Goal: Task Accomplishment & Management: Manage account settings

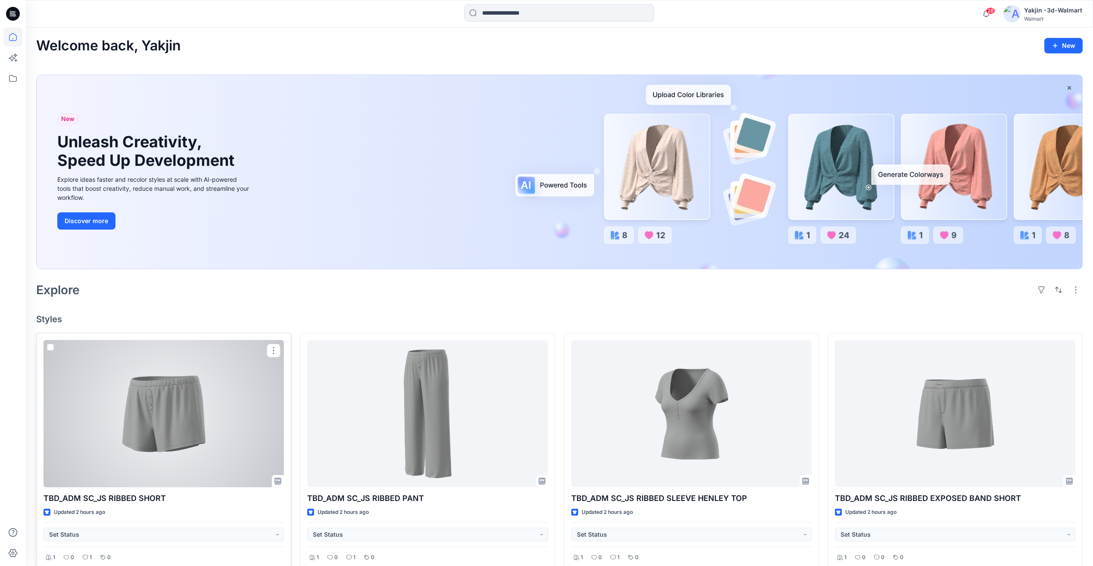
click at [223, 423] on div at bounding box center [164, 413] width 240 height 147
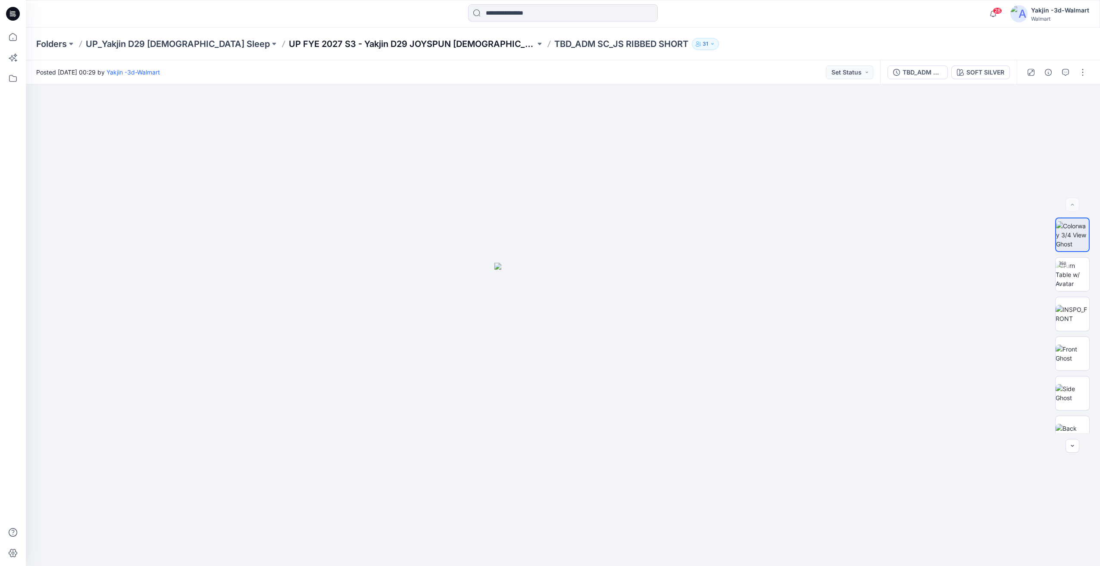
click at [392, 43] on p "UP FYE 2027 S3 - Yakjin D29 JOYSPUN [DEMOGRAPHIC_DATA] Sleepwear" at bounding box center [412, 44] width 246 height 12
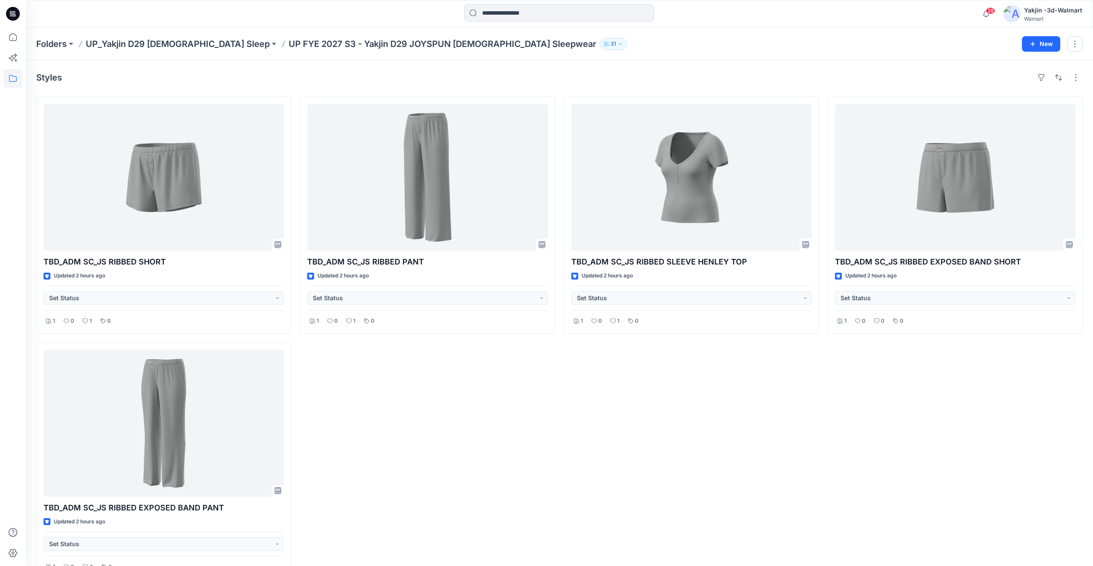
click at [948, 450] on div "TBD_ADM SC_JS RIBBED EXPOSED BAND SHORT Updated 2 hours ago Set Status 1 0 0 0" at bounding box center [955, 338] width 255 height 483
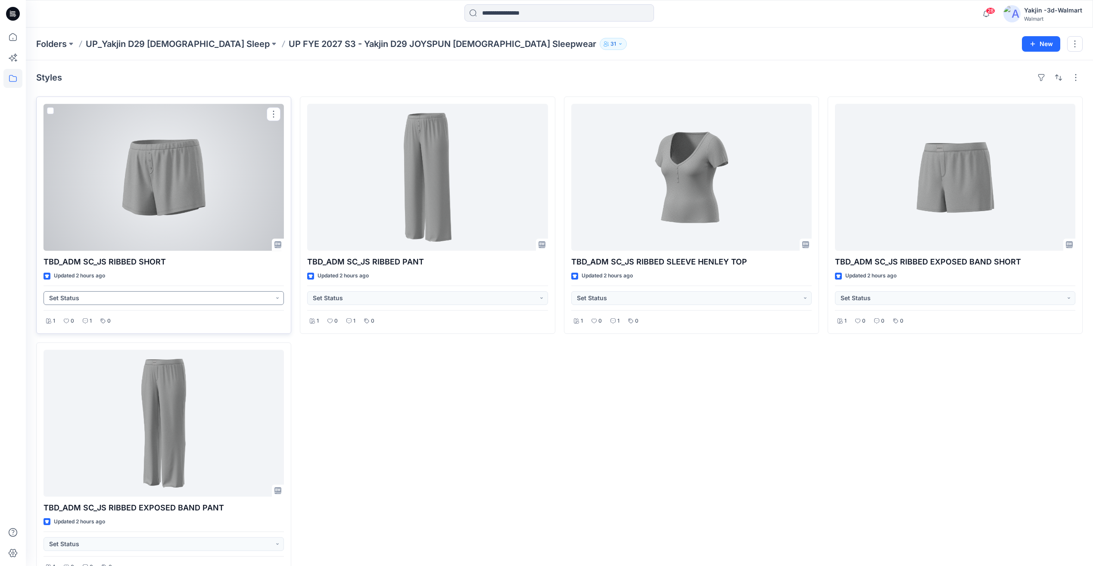
click at [275, 299] on button "Set Status" at bounding box center [164, 298] width 240 height 14
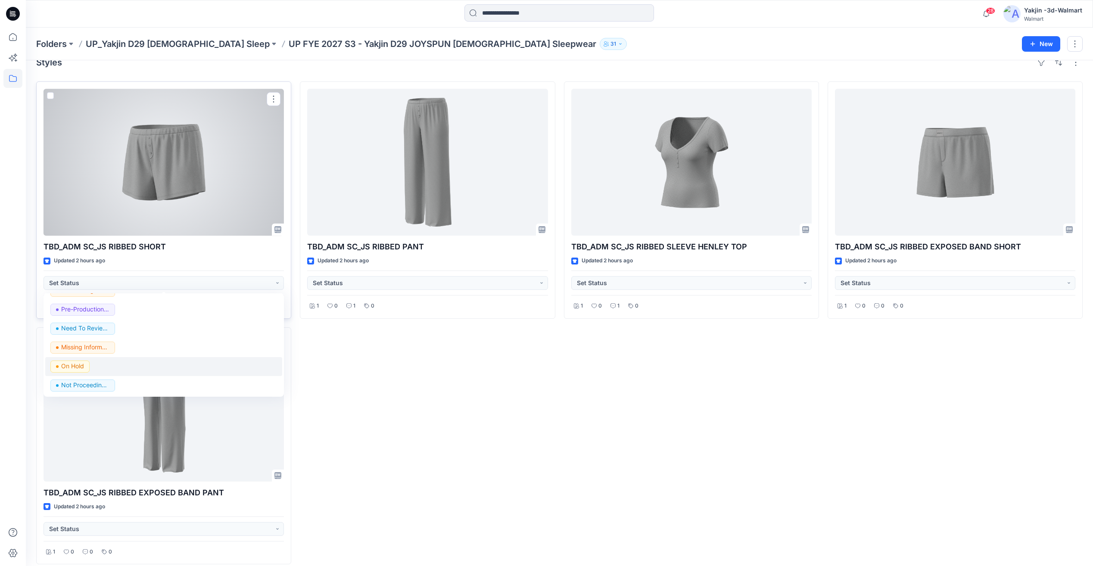
scroll to position [24, 0]
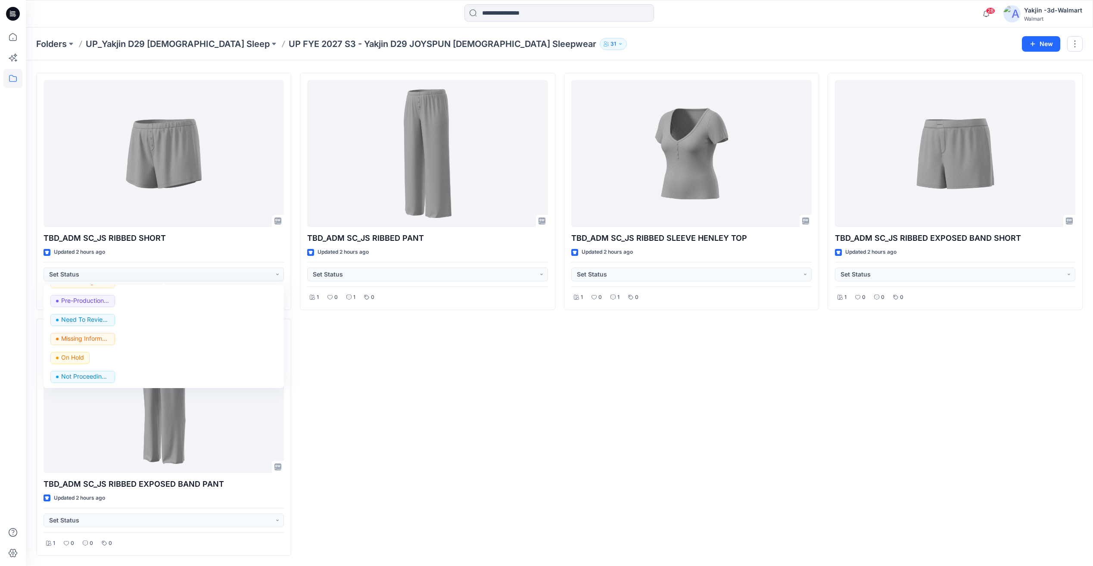
click at [453, 374] on div "TBD_ADM SC_JS RIBBED PANT Updated 2 hours ago Set Status 1 0 1 0" at bounding box center [427, 314] width 255 height 483
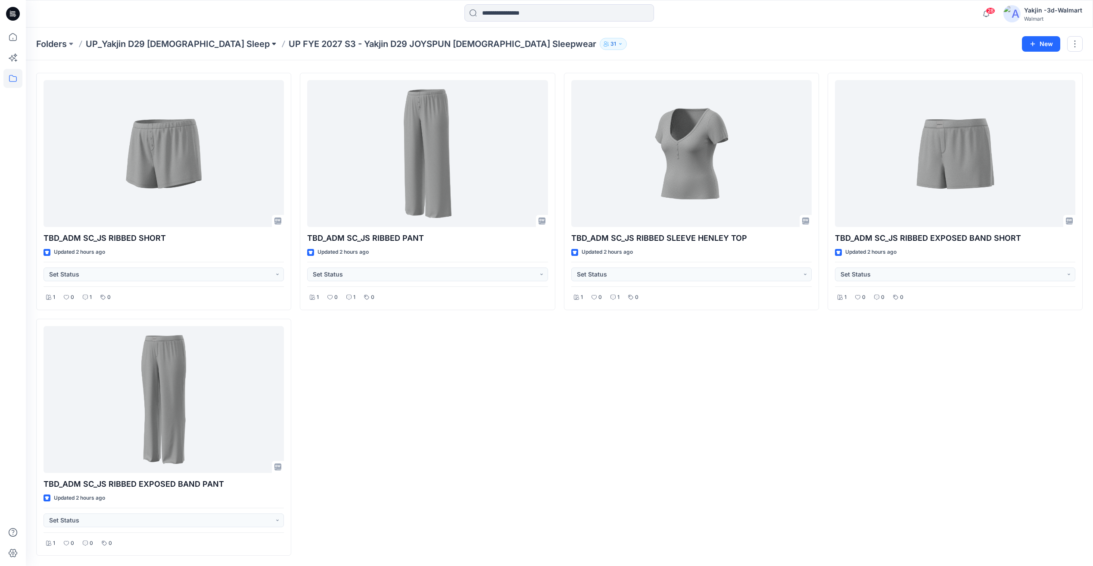
click at [270, 42] on button at bounding box center [274, 44] width 9 height 12
click at [58, 49] on p "Folders" at bounding box center [51, 44] width 31 height 12
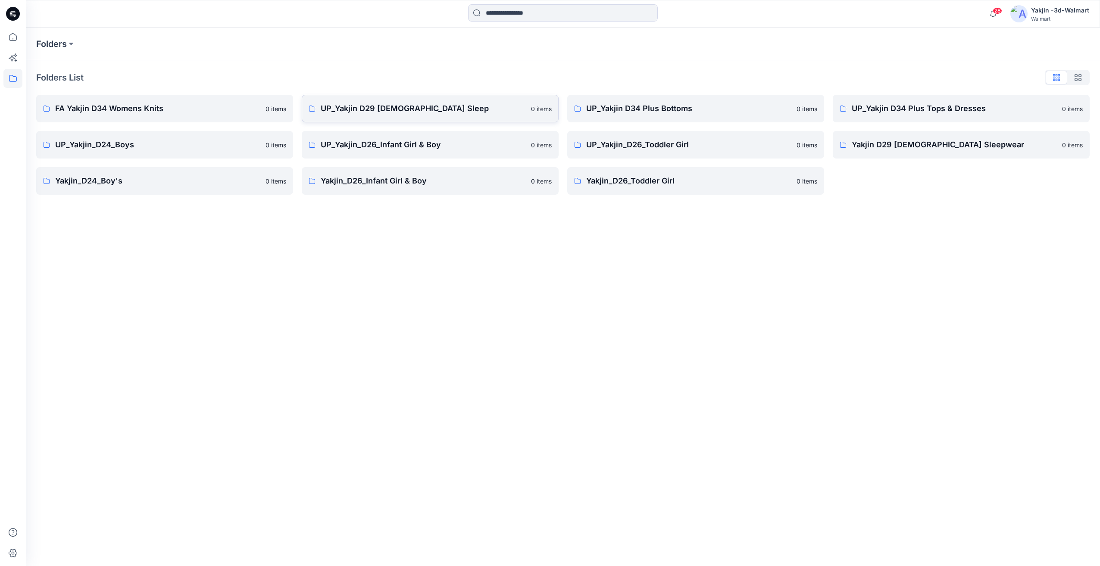
click at [489, 113] on p "UP_Yakjin D29 [DEMOGRAPHIC_DATA] Sleep" at bounding box center [423, 109] width 205 height 12
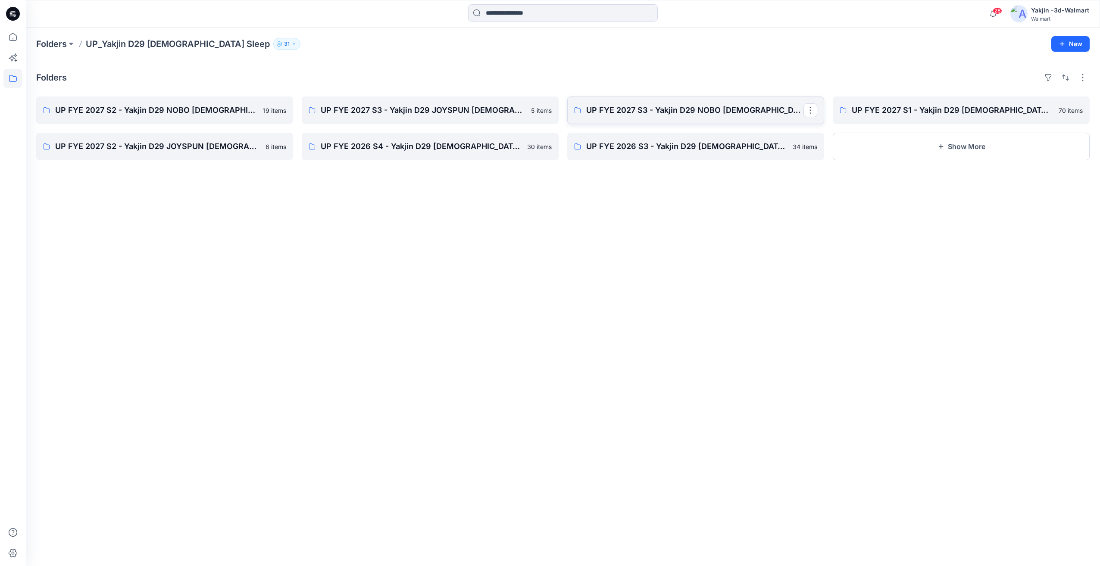
click at [675, 120] on link "UP FYE 2027 S3 - Yakjin D29 NOBO [DEMOGRAPHIC_DATA] Sleepwear" at bounding box center [695, 111] width 257 height 28
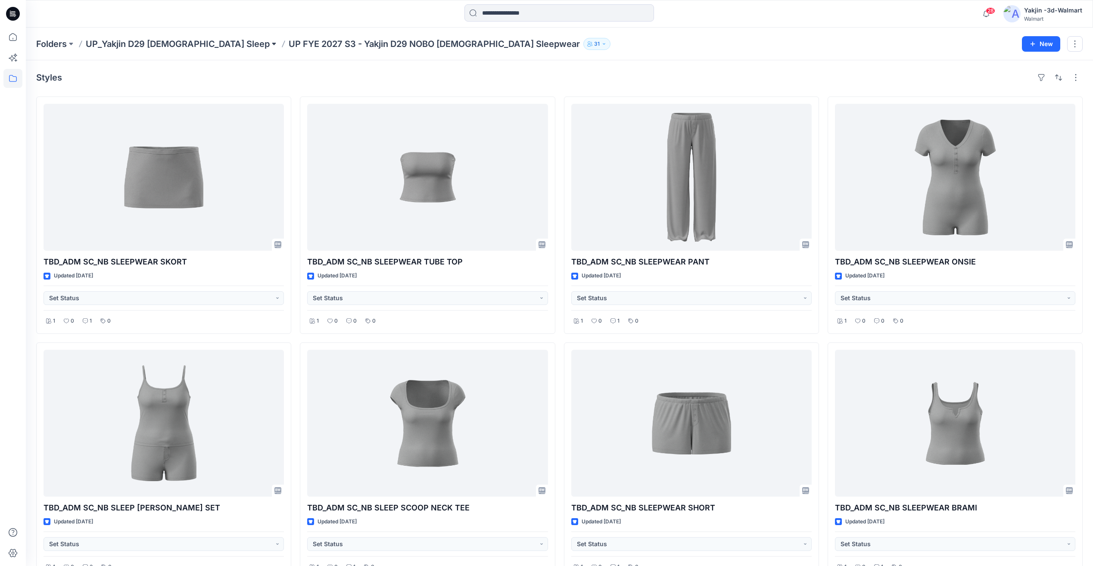
click at [270, 44] on button at bounding box center [274, 44] width 9 height 12
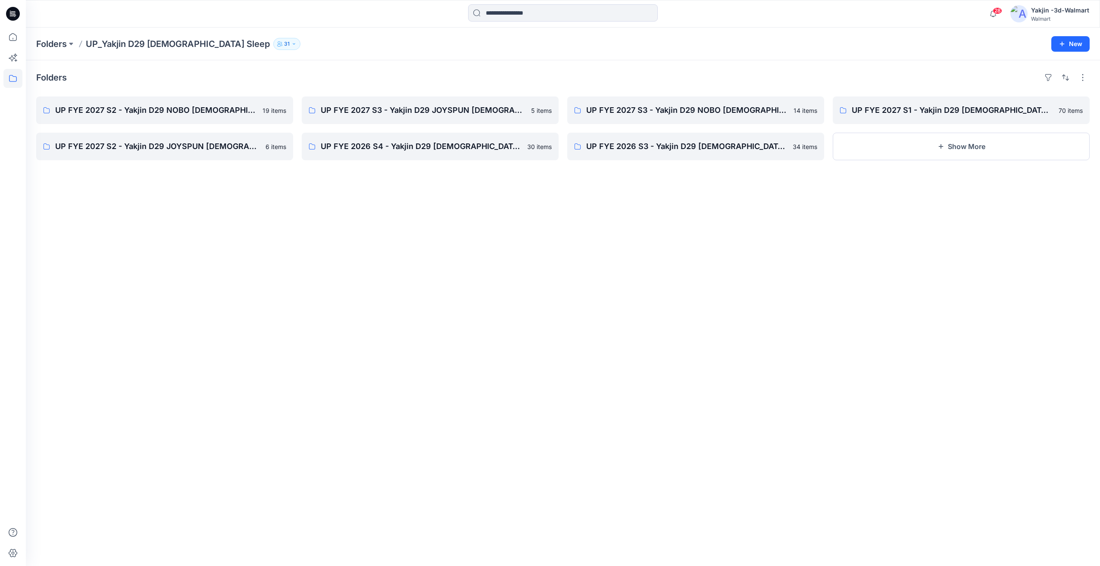
click at [487, 306] on div "Folders UP FYE 2027 S2 - Yakjin D29 NOBO [DEMOGRAPHIC_DATA] Sleepwear 19 items …" at bounding box center [563, 313] width 1074 height 506
click at [402, 113] on p "UP FYE 2027 S3 - Yakjin D29 JOYSPUN [DEMOGRAPHIC_DATA] Sleepwear" at bounding box center [429, 110] width 217 height 12
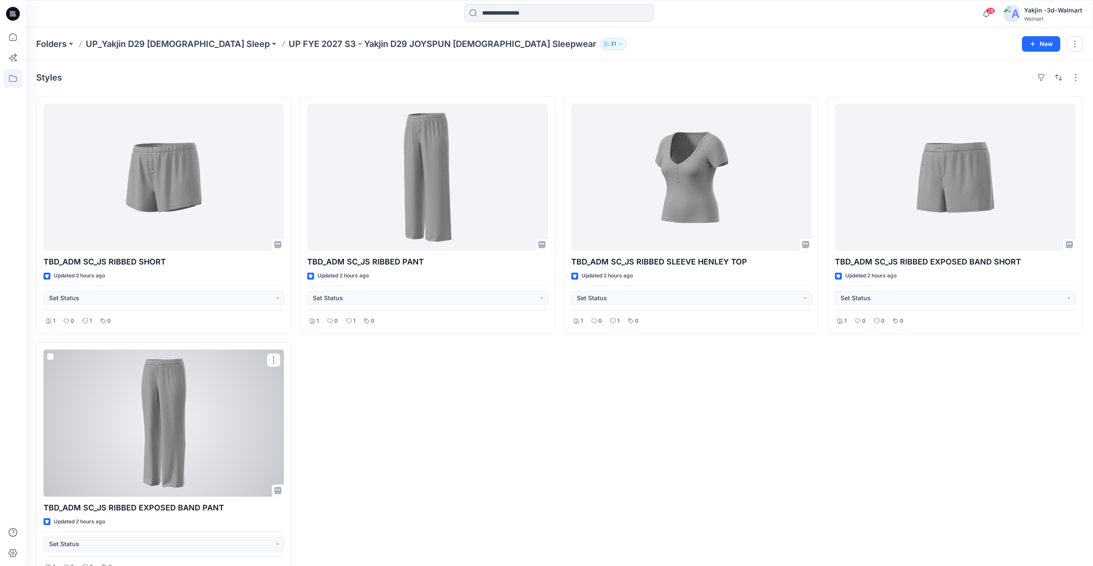
click at [193, 429] on div at bounding box center [164, 423] width 240 height 147
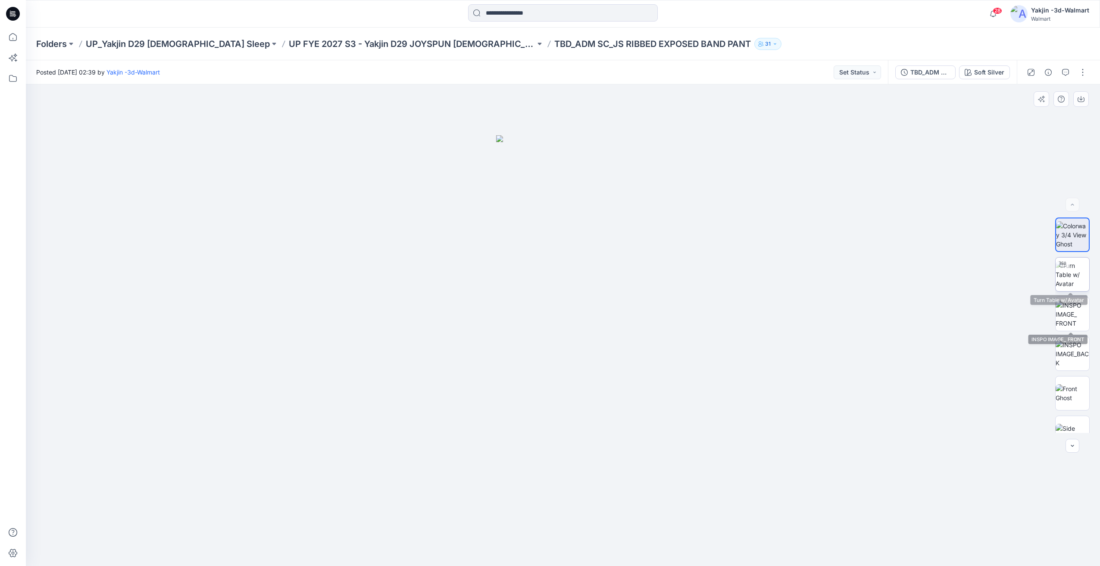
click at [1079, 277] on img at bounding box center [1072, 274] width 34 height 27
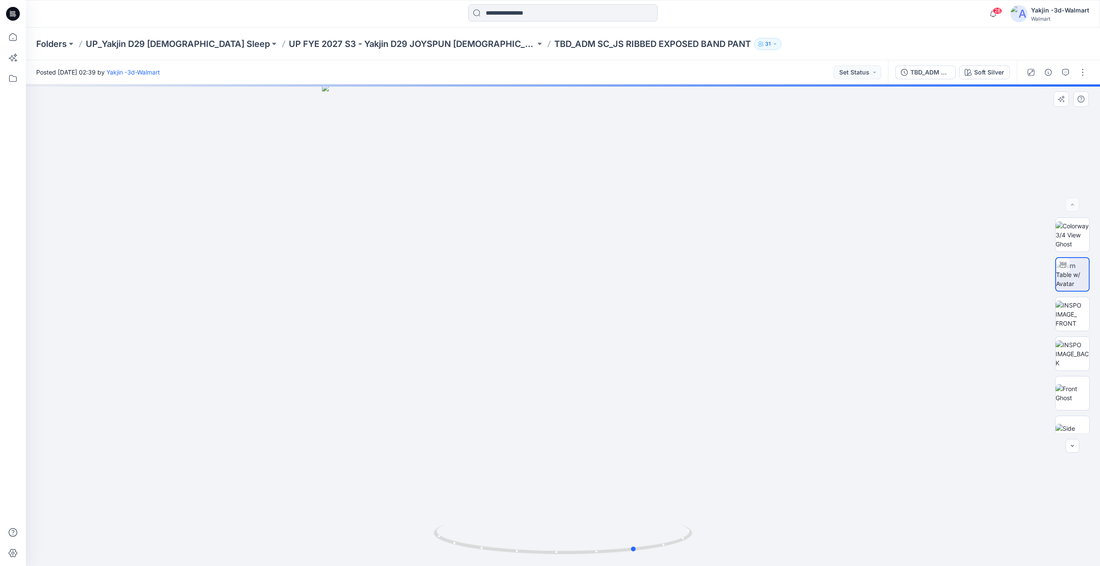
drag, startPoint x: 580, startPoint y: 533, endPoint x: 213, endPoint y: 532, distance: 366.3
click at [213, 532] on div at bounding box center [563, 325] width 1074 height 482
drag, startPoint x: 676, startPoint y: 519, endPoint x: 591, endPoint y: 520, distance: 84.5
click at [591, 520] on div at bounding box center [563, 325] width 1074 height 482
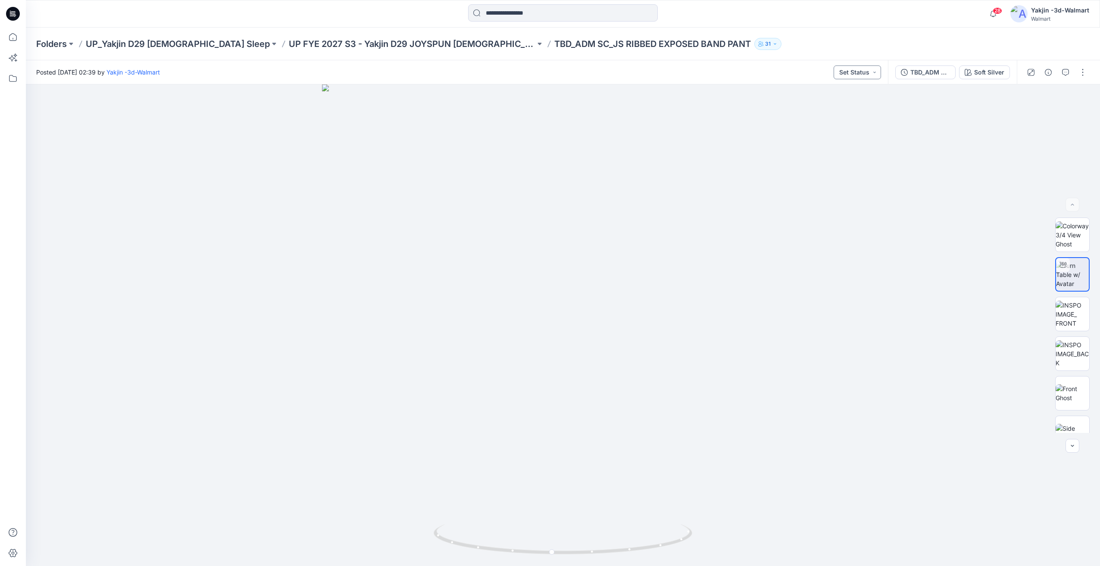
click at [865, 70] on button "Set Status" at bounding box center [856, 73] width 47 height 14
click at [852, 148] on p "Need To Review - Design/PD/Tech" at bounding box center [845, 146] width 48 height 11
click at [427, 44] on p "UP FYE 2027 S3 - Yakjin D29 JOYSPUN [DEMOGRAPHIC_DATA] Sleepwear" at bounding box center [412, 44] width 246 height 12
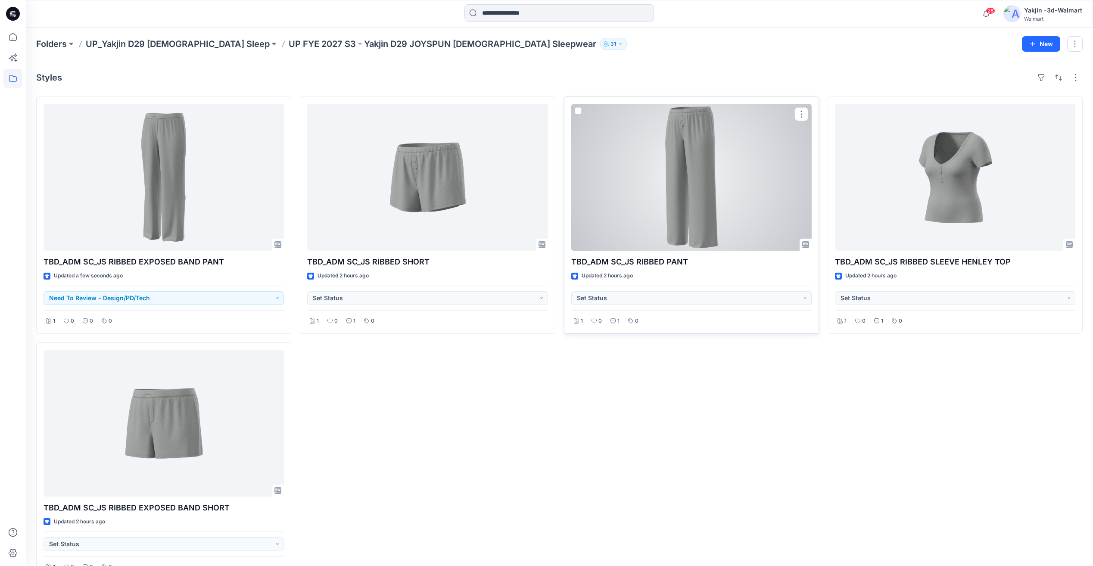
click at [720, 221] on div at bounding box center [691, 177] width 240 height 147
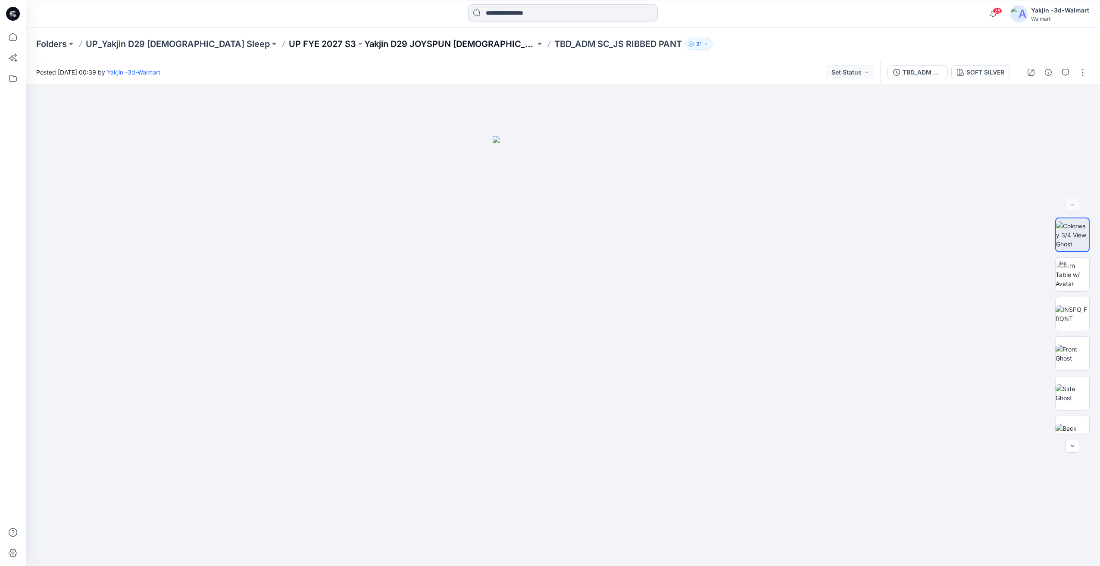
click at [406, 41] on p "UP FYE 2027 S3 - Yakjin D29 JOYSPUN [DEMOGRAPHIC_DATA] Sleepwear" at bounding box center [412, 44] width 246 height 12
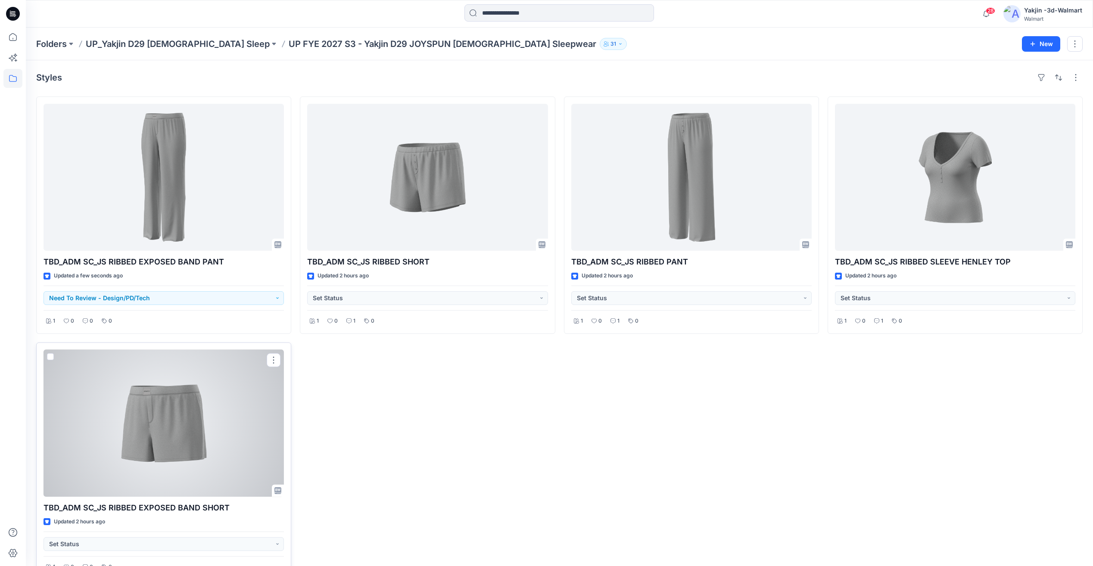
click at [164, 422] on div at bounding box center [164, 423] width 240 height 147
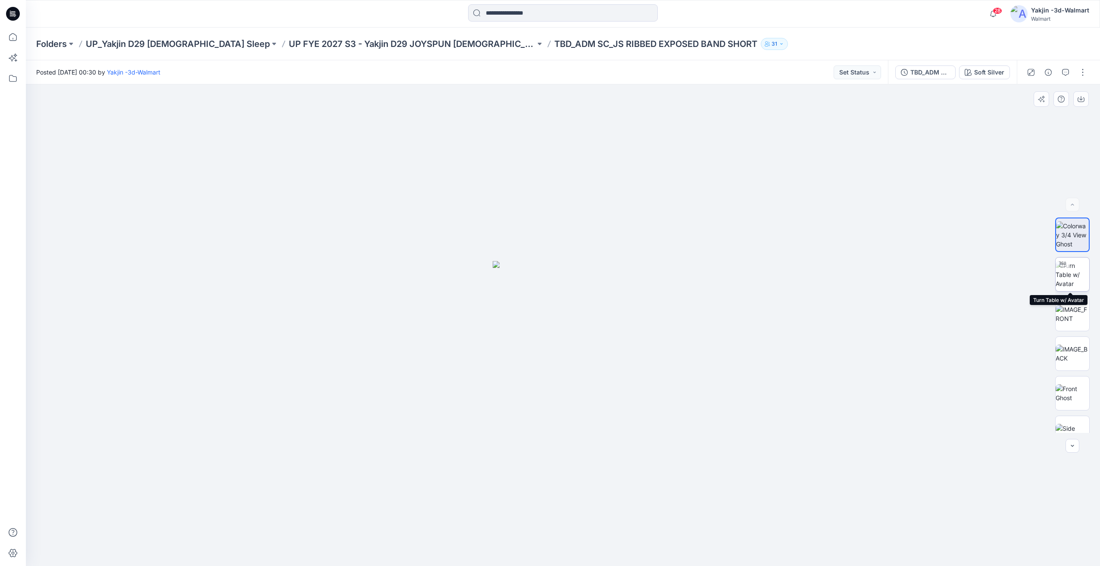
click at [1077, 281] on img at bounding box center [1072, 274] width 34 height 27
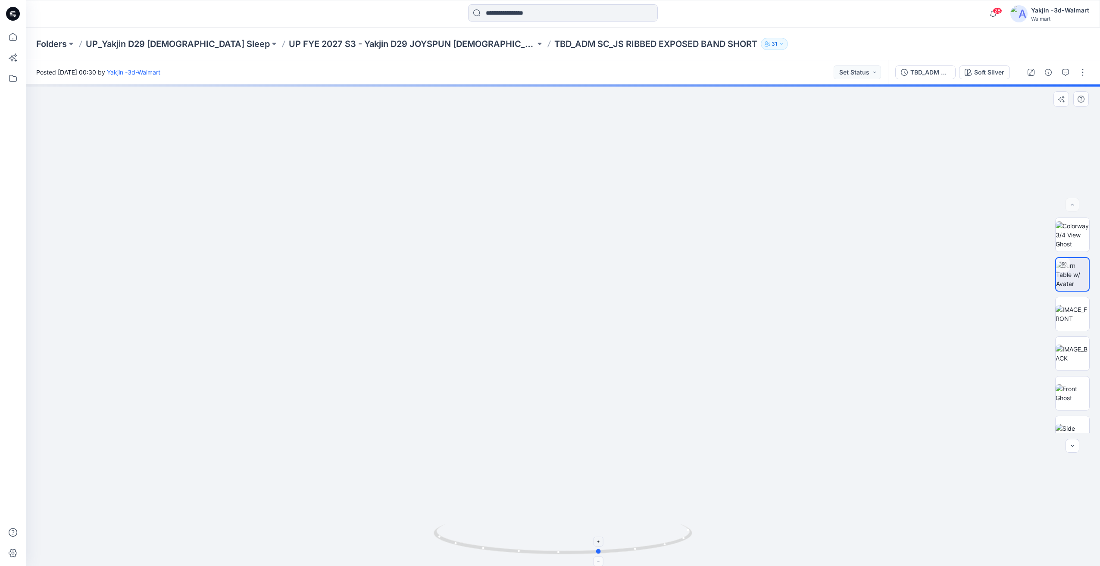
drag, startPoint x: 631, startPoint y: 537, endPoint x: 435, endPoint y: 540, distance: 195.7
click at [435, 540] on icon at bounding box center [564, 540] width 261 height 32
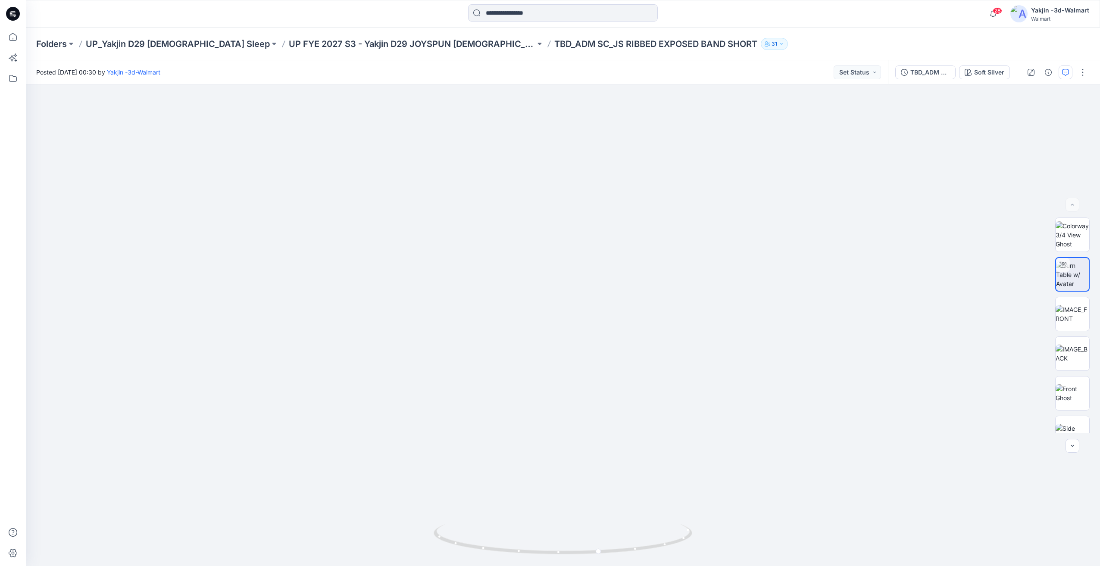
click at [1064, 74] on icon "button" at bounding box center [1065, 72] width 7 height 7
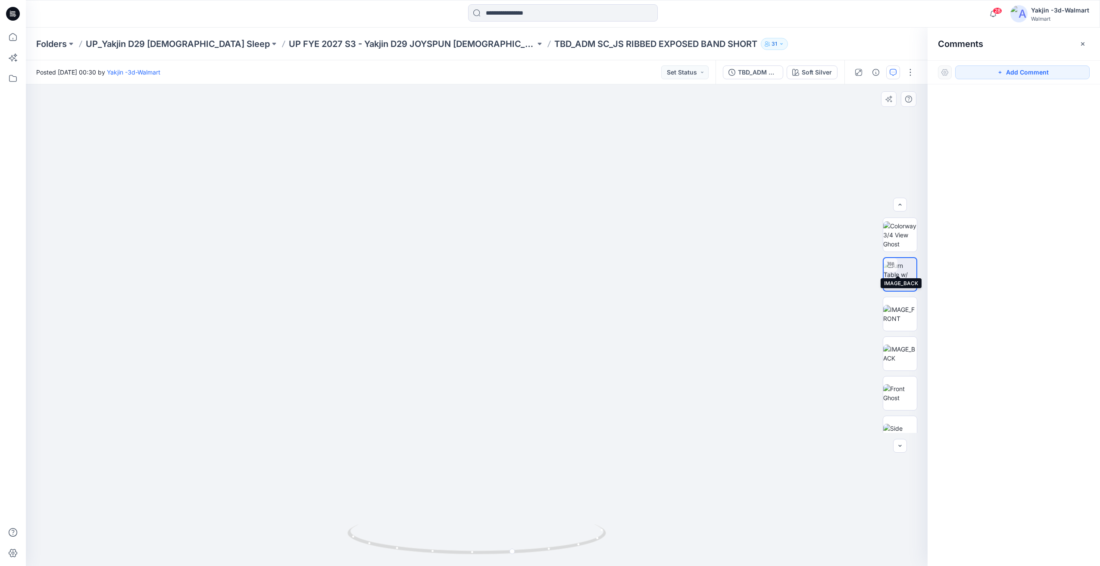
scroll to position [136, 0]
click at [894, 412] on img at bounding box center [900, 415] width 34 height 27
click at [430, 42] on p "UP FYE 2027 S3 - Yakjin D29 JOYSPUN [DEMOGRAPHIC_DATA] Sleepwear" at bounding box center [412, 44] width 246 height 12
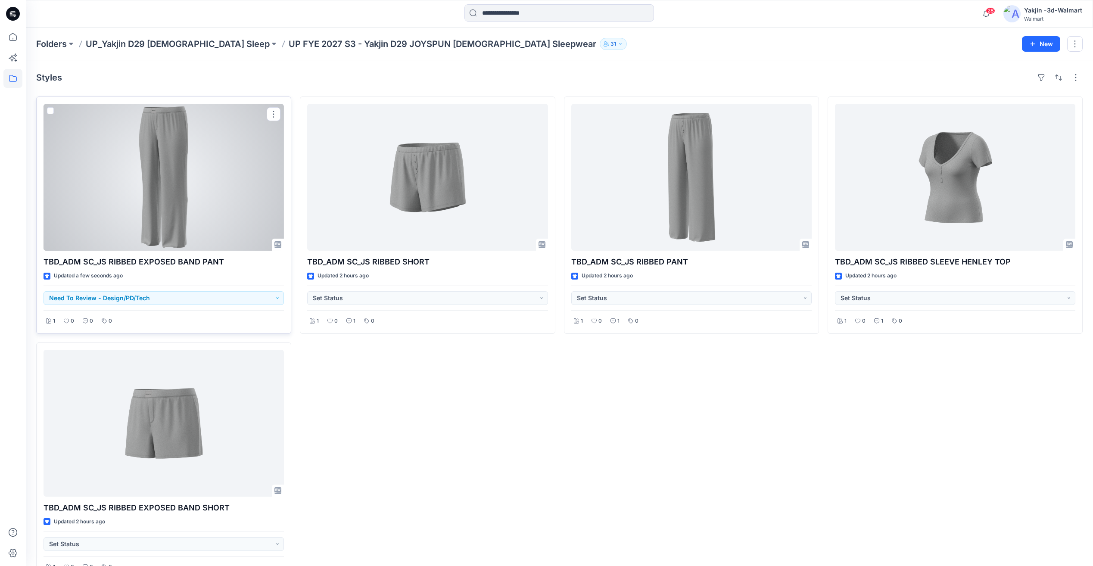
click at [154, 203] on div at bounding box center [164, 177] width 240 height 147
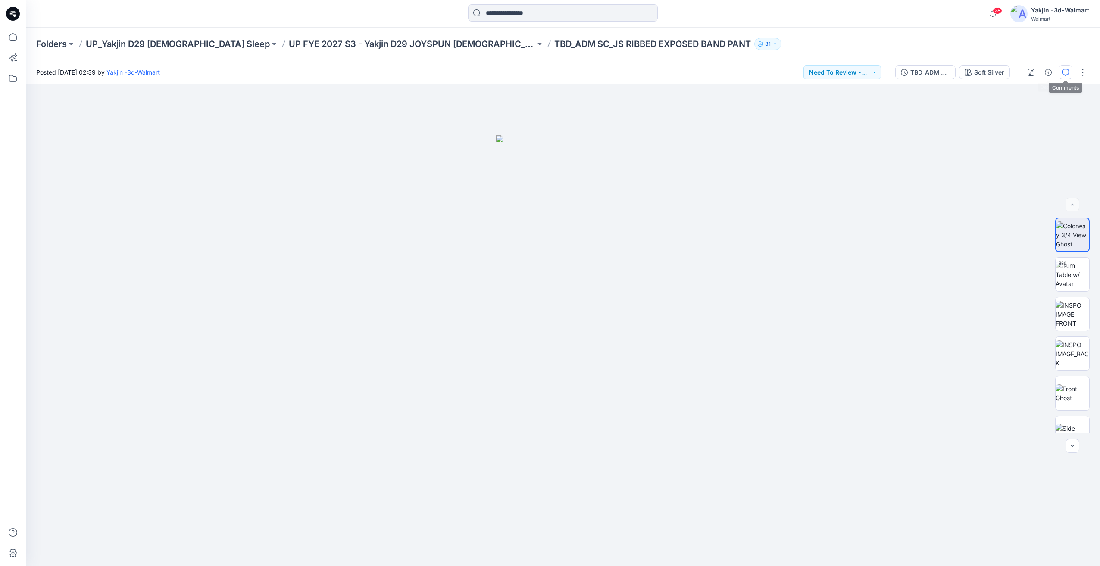
click at [1068, 71] on icon "button" at bounding box center [1065, 72] width 7 height 7
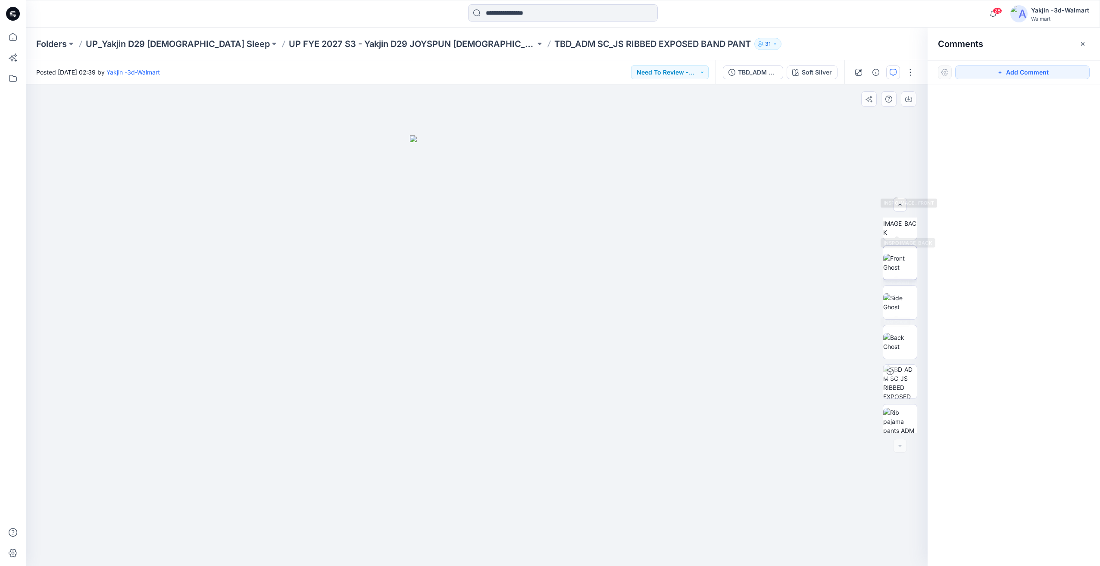
scroll to position [136, 0]
click at [895, 406] on img at bounding box center [900, 415] width 34 height 27
click at [896, 316] on img at bounding box center [900, 314] width 34 height 27
click at [898, 273] on img at bounding box center [900, 274] width 34 height 27
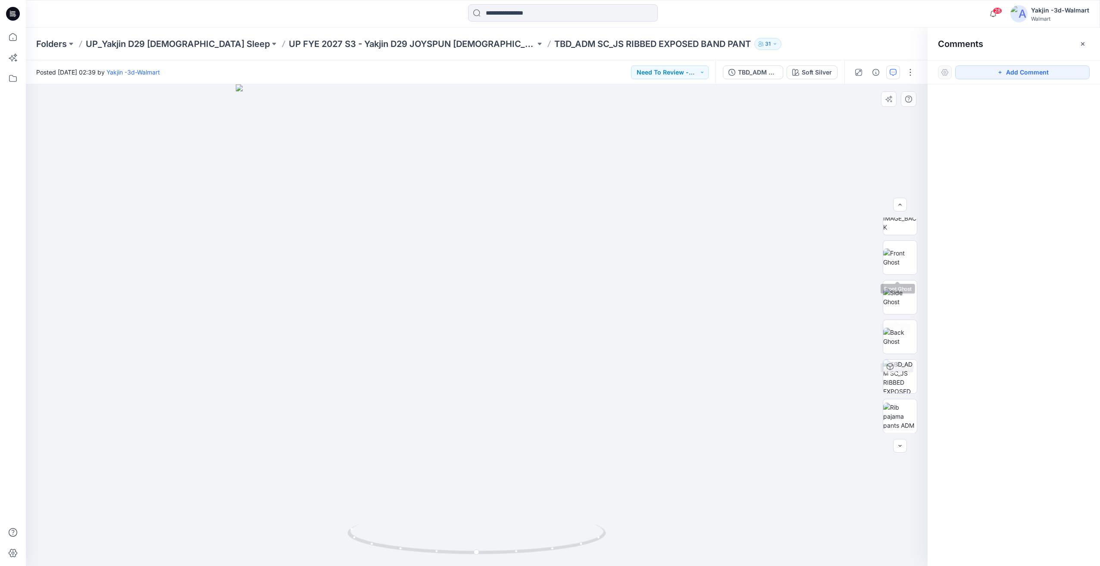
scroll to position [136, 0]
click at [894, 418] on img at bounding box center [900, 415] width 34 height 27
click at [762, 74] on div "TBD_ADM SC_JS RIBBED EXPOSED BAND PANT" at bounding box center [758, 72] width 40 height 9
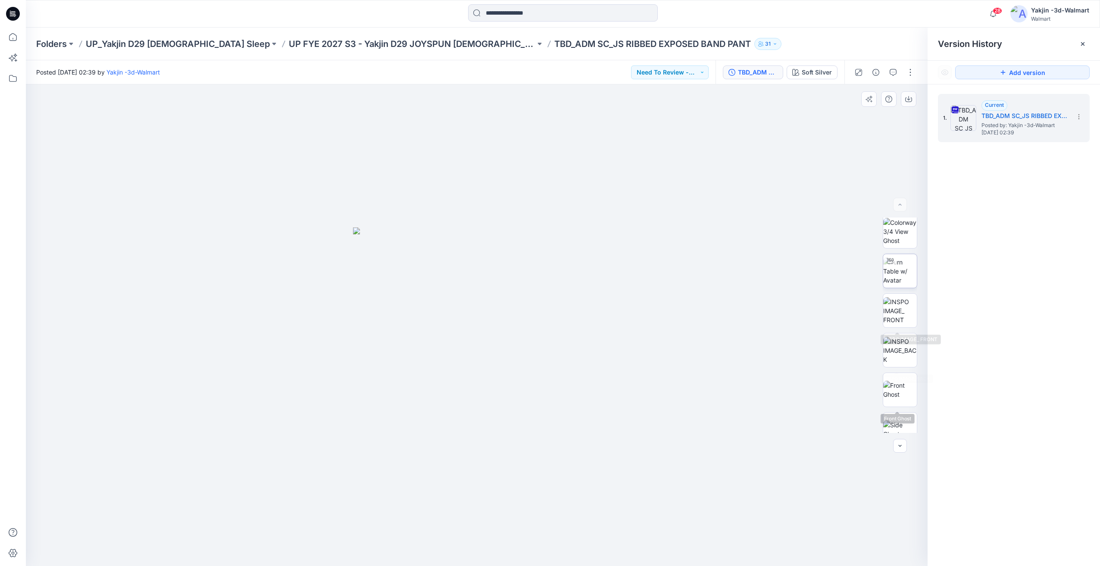
scroll to position [0, 0]
click at [892, 286] on img at bounding box center [900, 274] width 34 height 27
click at [895, 76] on button "button" at bounding box center [893, 73] width 14 height 14
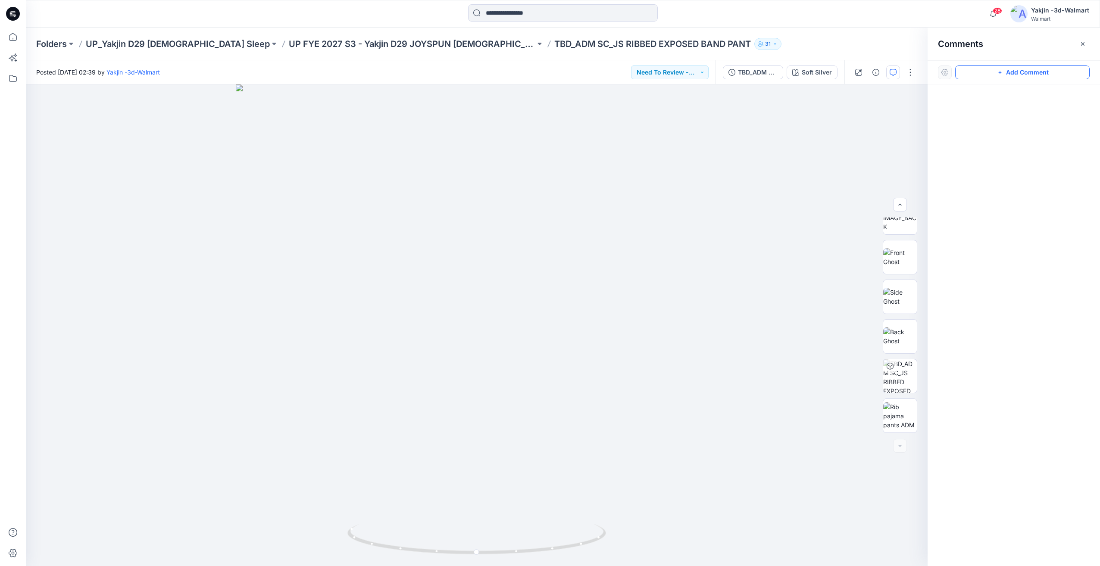
click at [983, 75] on button "Add Comment" at bounding box center [1022, 73] width 134 height 14
click at [595, 161] on div "1" at bounding box center [477, 325] width 902 height 482
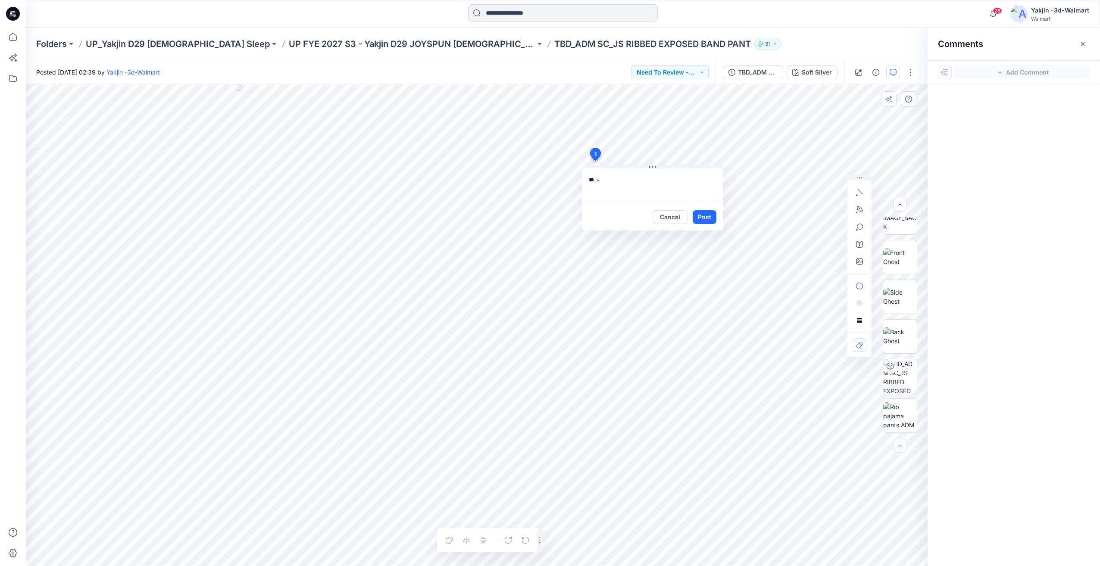
type textarea "*"
type textarea "**********"
click at [660, 220] on button "Cancel" at bounding box center [669, 217] width 35 height 14
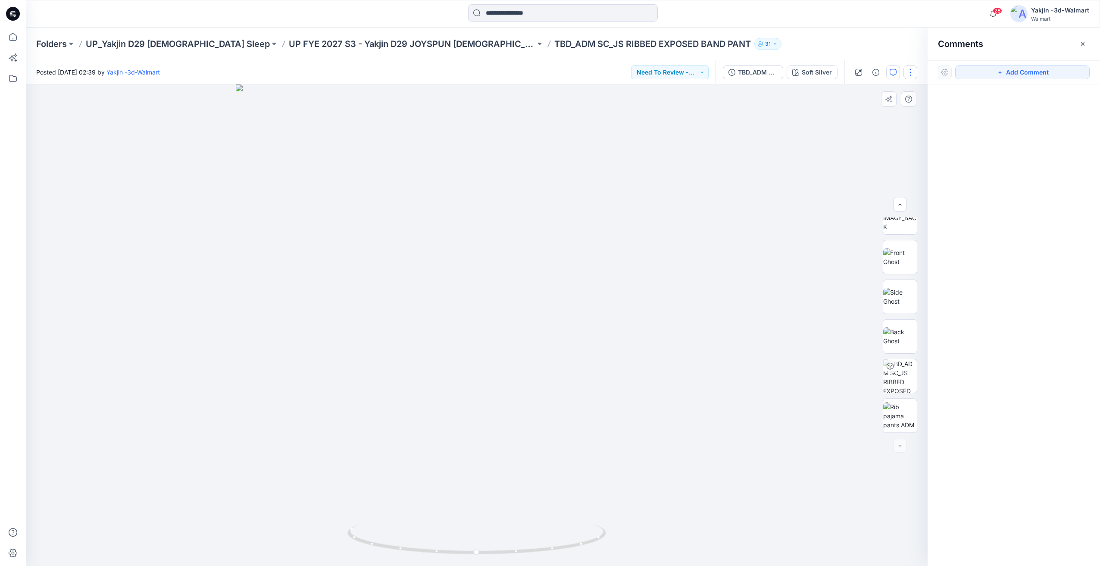
click at [914, 74] on button "button" at bounding box center [910, 73] width 14 height 14
click at [871, 113] on button "Edit" at bounding box center [873, 117] width 79 height 16
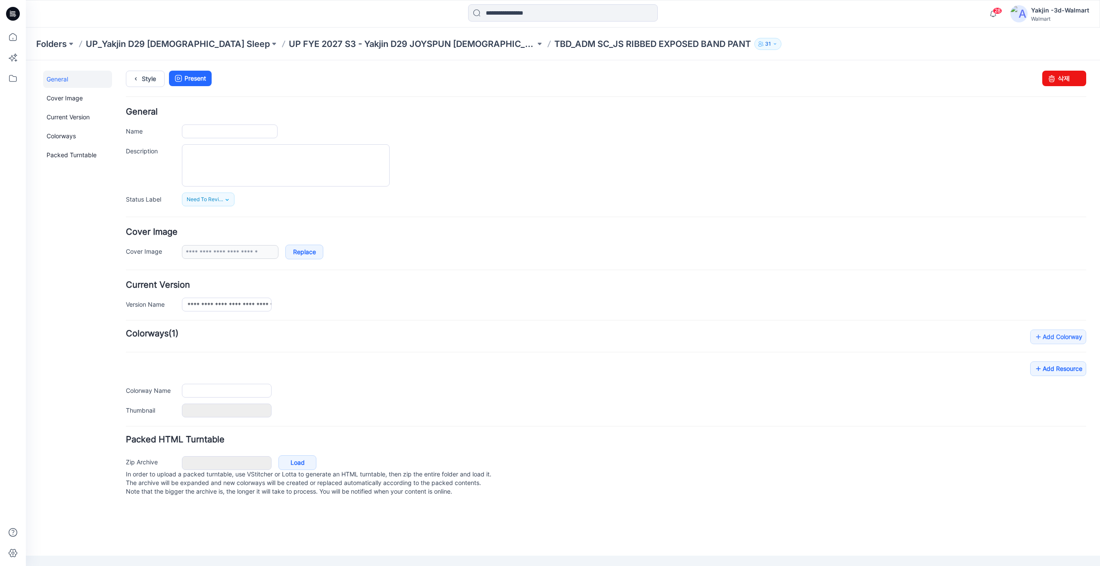
type input "**********"
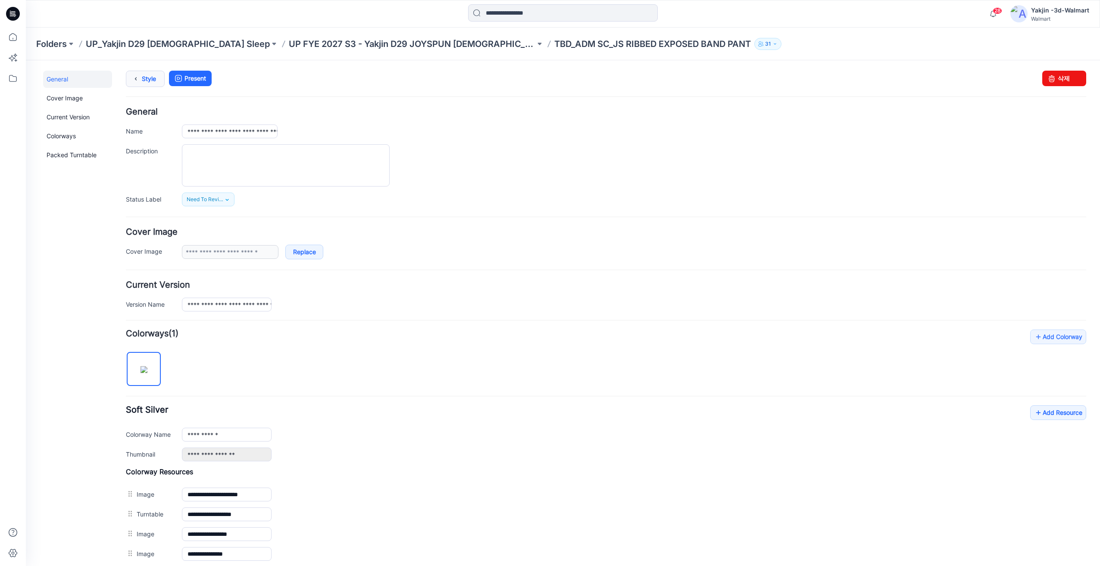
click at [134, 80] on icon at bounding box center [136, 79] width 12 height 16
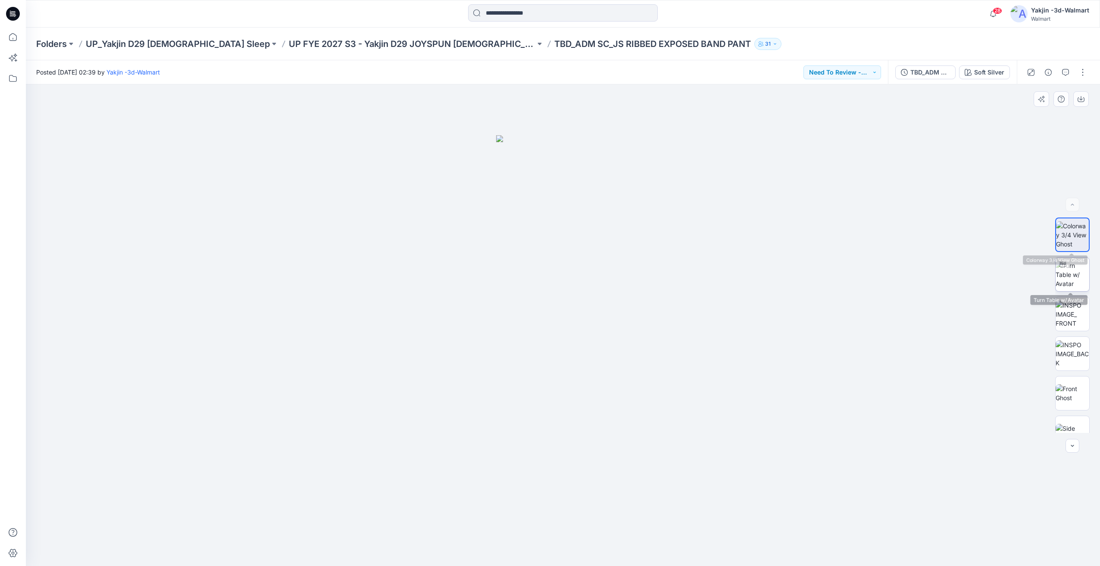
click at [1079, 269] on img at bounding box center [1072, 274] width 34 height 27
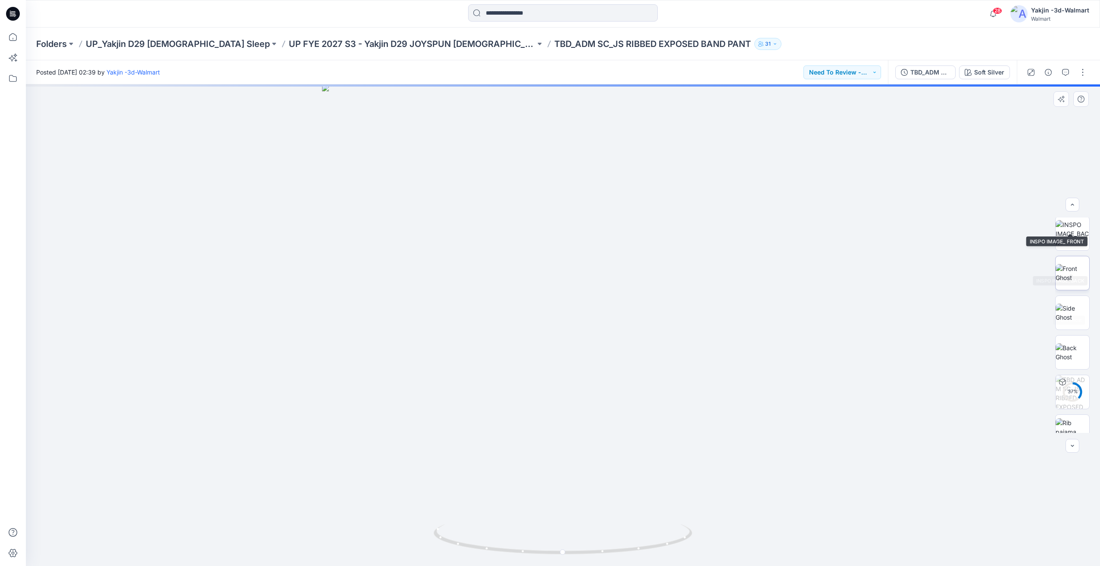
scroll to position [136, 0]
click at [1068, 425] on img at bounding box center [1072, 415] width 34 height 27
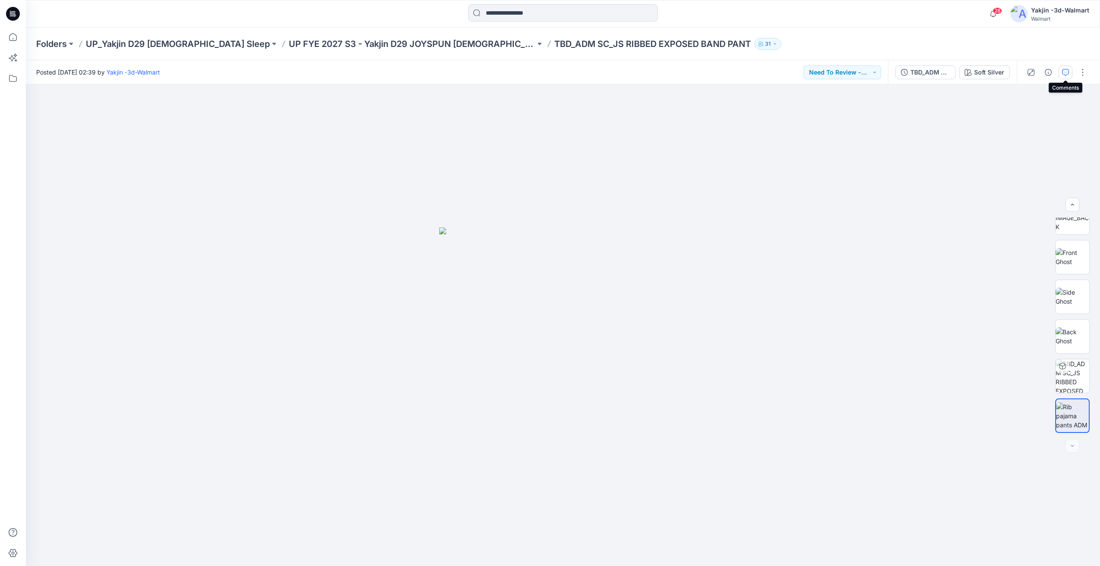
click at [1063, 71] on icon "button" at bounding box center [1065, 72] width 7 height 7
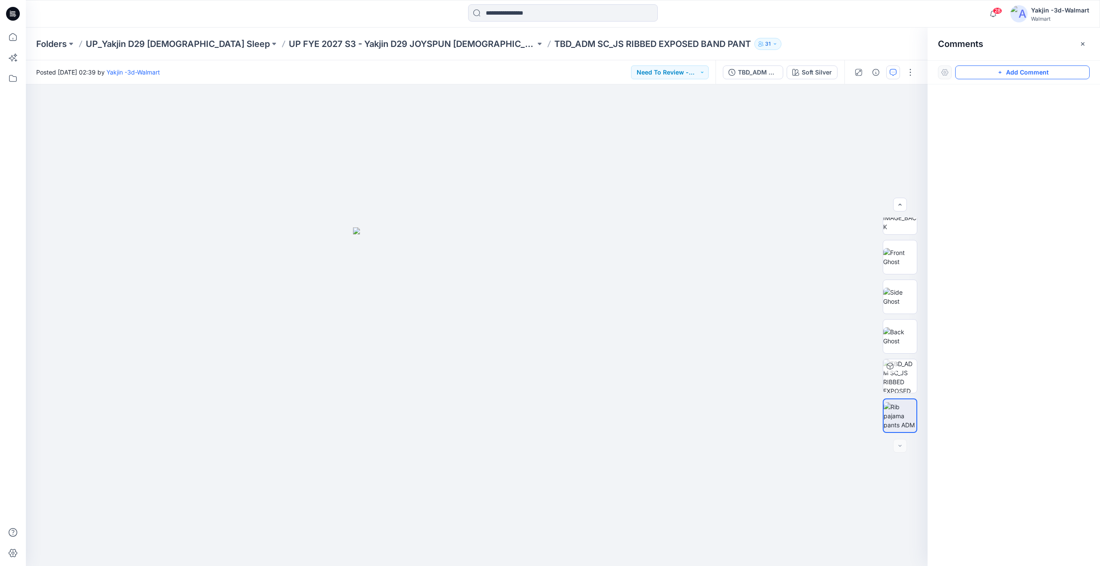
click at [1029, 73] on button "Add Comment" at bounding box center [1022, 73] width 134 height 14
click at [623, 180] on div "1" at bounding box center [477, 325] width 902 height 482
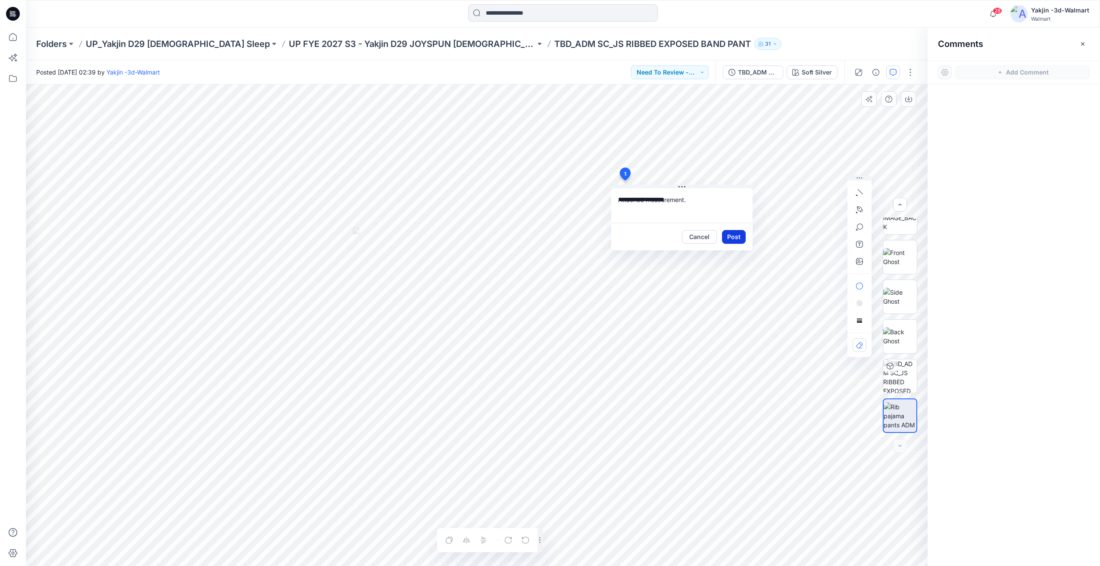
type textarea "**********"
click at [736, 239] on button "Post" at bounding box center [734, 237] width 24 height 14
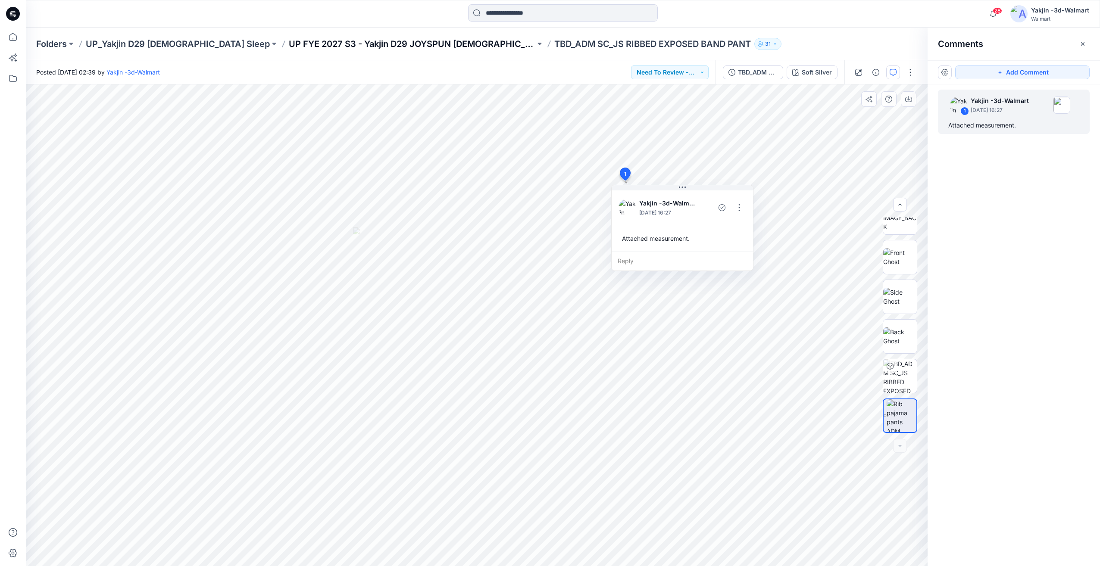
click at [371, 46] on p "UP FYE 2027 S3 - Yakjin D29 JOYSPUN [DEMOGRAPHIC_DATA] Sleepwear" at bounding box center [412, 44] width 246 height 12
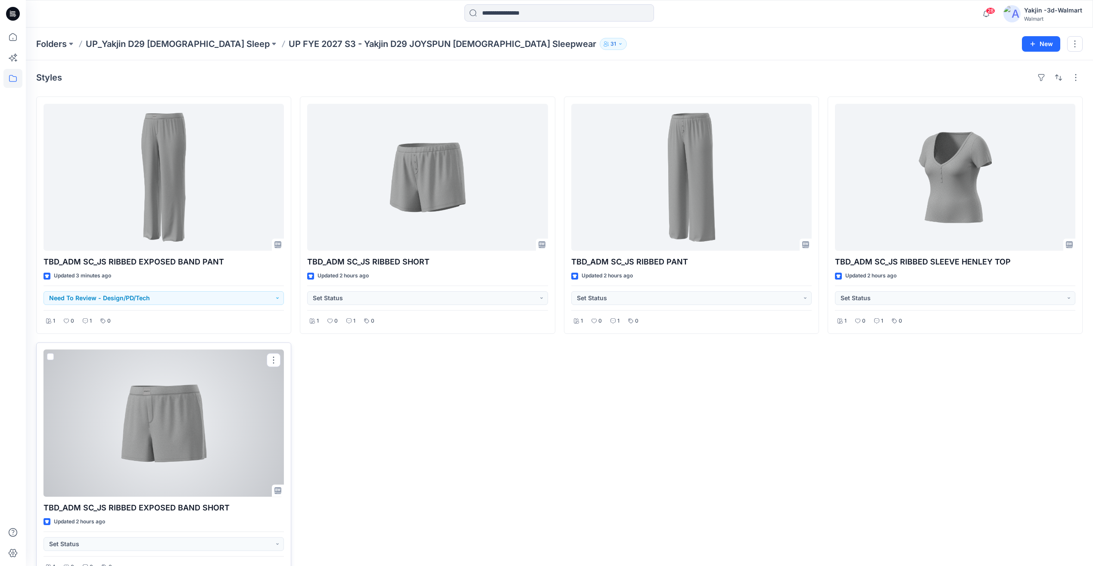
click at [252, 451] on div at bounding box center [164, 423] width 240 height 147
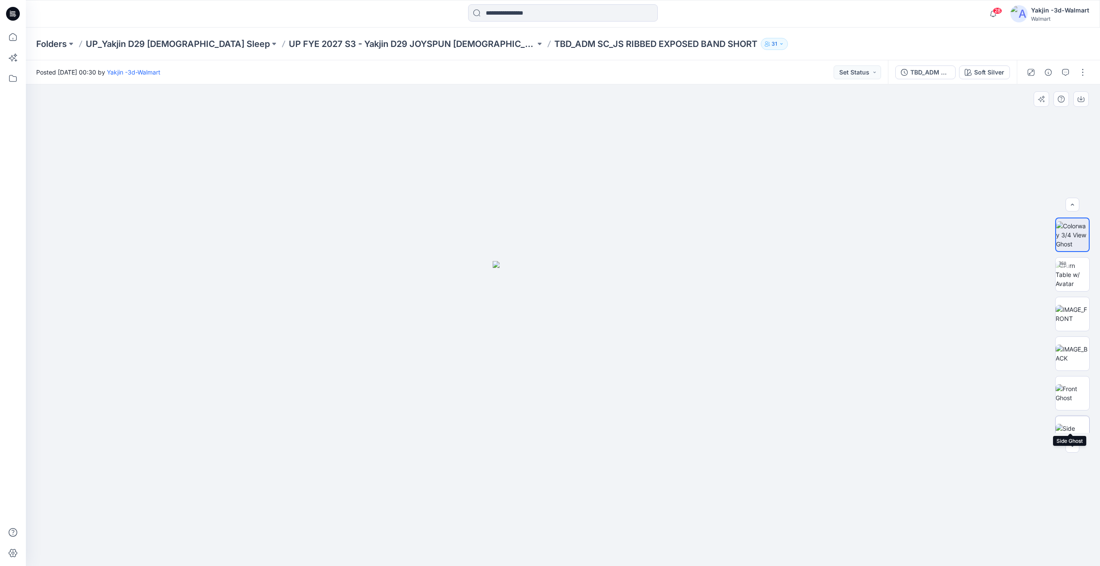
scroll to position [136, 0]
click at [1076, 406] on img at bounding box center [1072, 415] width 34 height 27
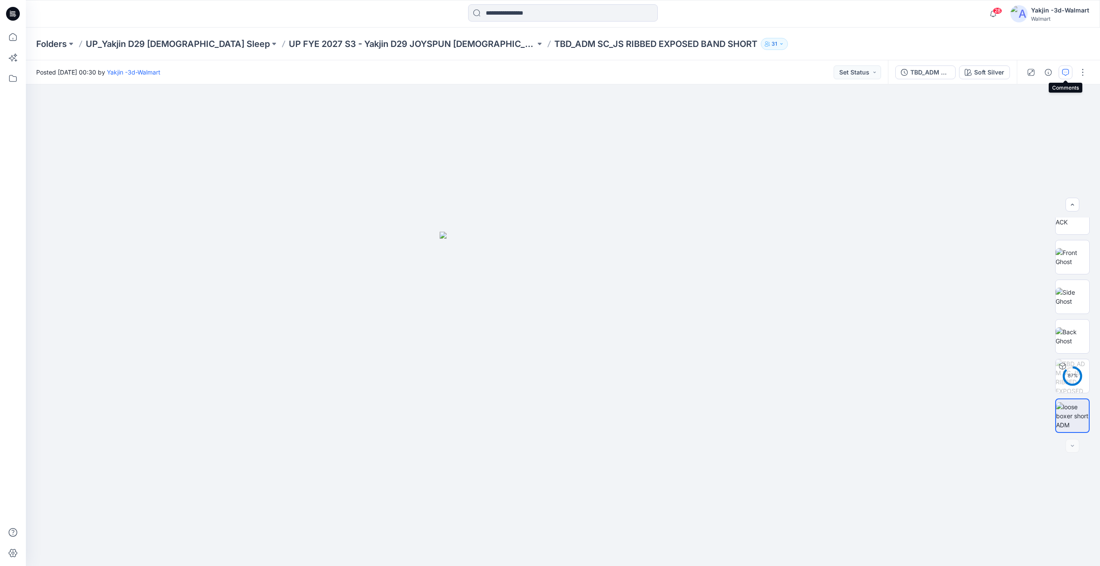
click at [1063, 73] on icon "button" at bounding box center [1065, 72] width 7 height 7
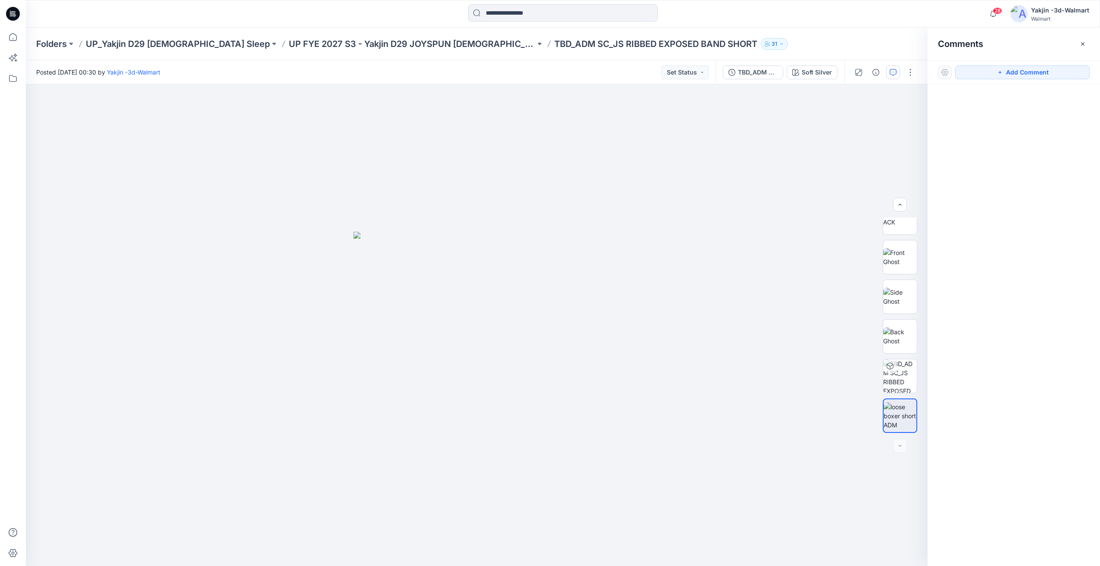
click at [1001, 80] on div "Add Comment" at bounding box center [1013, 72] width 172 height 24
click at [1001, 74] on icon "button" at bounding box center [999, 72] width 7 height 7
click at [620, 185] on div "1" at bounding box center [477, 325] width 902 height 482
type textarea "**********"
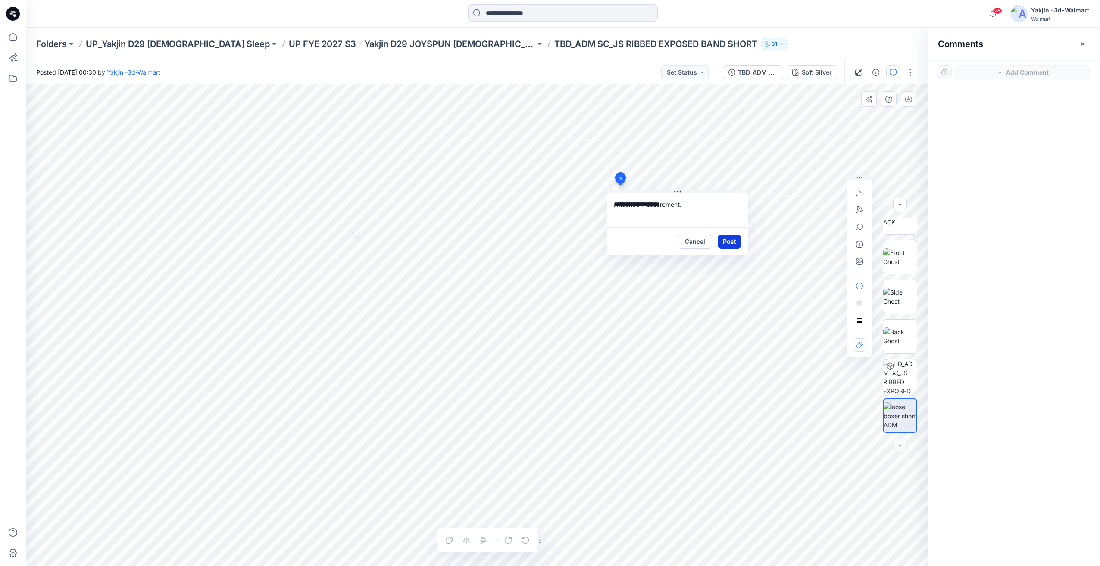
click at [728, 245] on button "Post" at bounding box center [729, 242] width 24 height 14
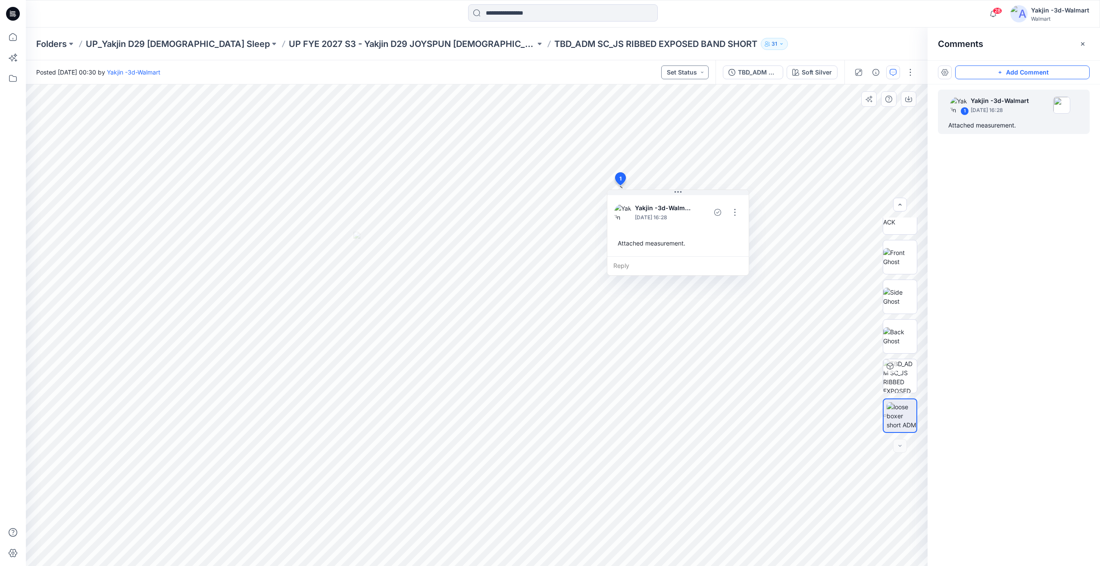
click at [704, 76] on button "Set Status" at bounding box center [684, 73] width 47 height 14
click at [675, 118] on p "Need To Review - Design/PD/Tech" at bounding box center [673, 117] width 48 height 11
click at [355, 44] on p "UP FYE 2027 S3 - Yakjin D29 JOYSPUN [DEMOGRAPHIC_DATA] Sleepwear" at bounding box center [412, 44] width 246 height 12
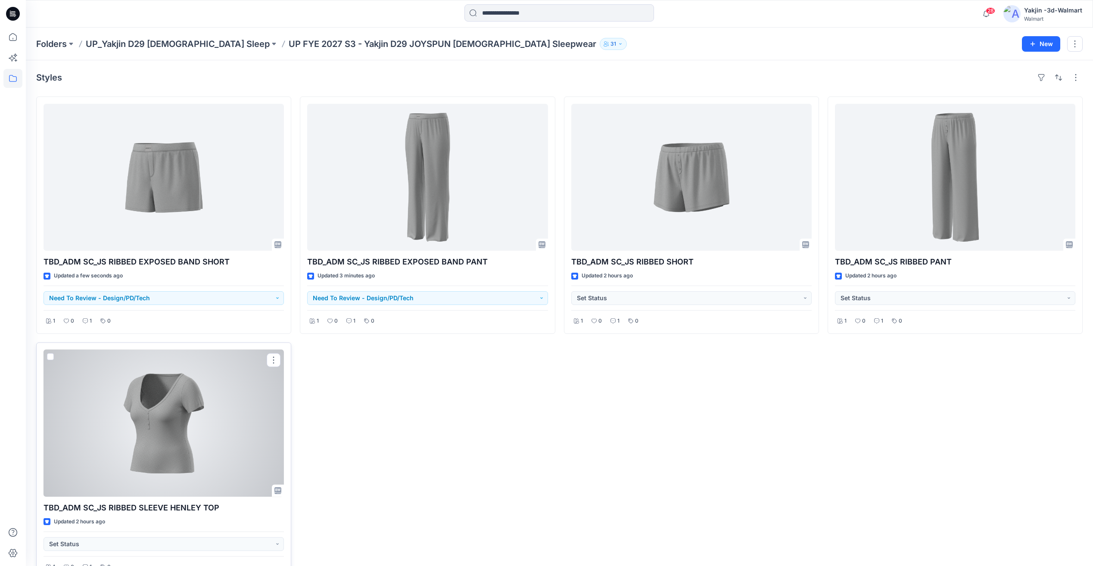
click at [197, 418] on div at bounding box center [164, 423] width 240 height 147
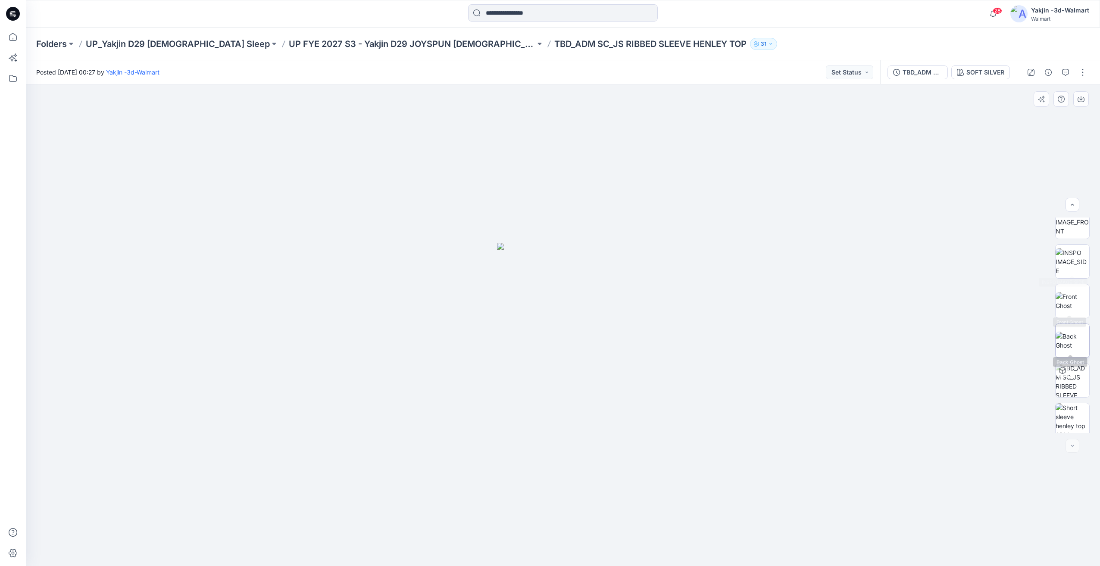
scroll to position [97, 0]
click at [1071, 418] on img at bounding box center [1072, 416] width 34 height 34
click at [1063, 74] on icon "button" at bounding box center [1065, 72] width 7 height 7
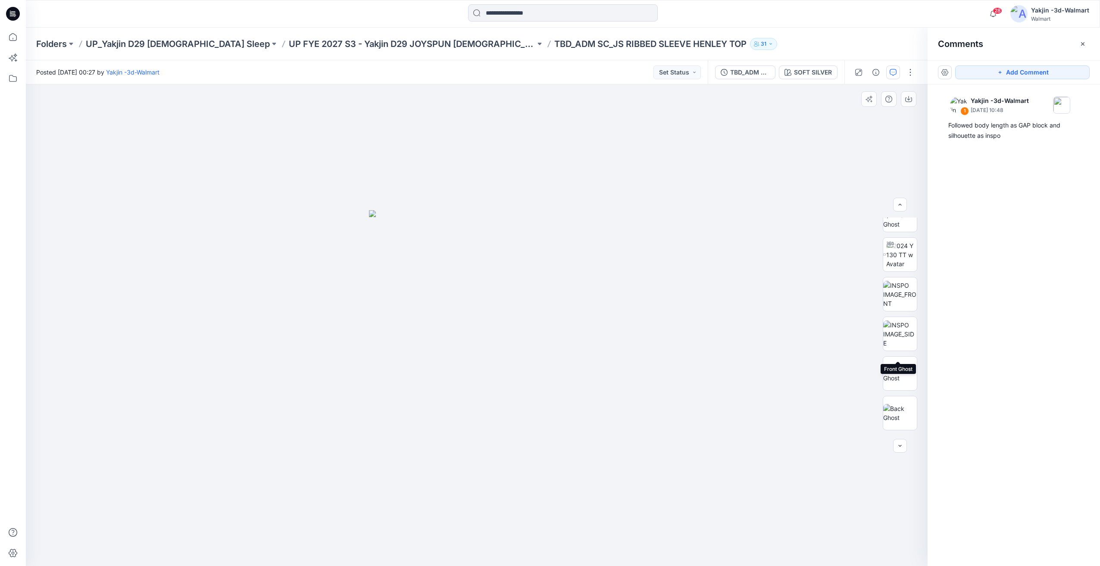
scroll to position [0, 0]
click at [697, 76] on button "Set Status" at bounding box center [676, 73] width 47 height 14
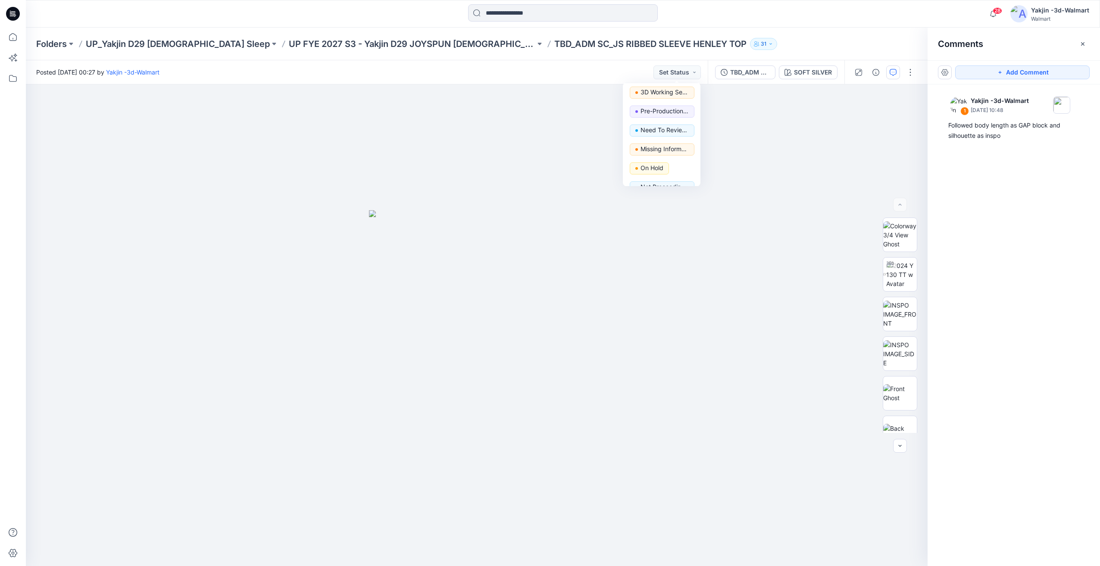
scroll to position [109, 0]
click at [677, 120] on p "Need To Review - Design/PD/Tech" at bounding box center [664, 117] width 48 height 11
click at [415, 46] on p "UP FYE 2027 S3 - Yakjin D29 JOYSPUN [DEMOGRAPHIC_DATA] Sleepwear" at bounding box center [412, 44] width 246 height 12
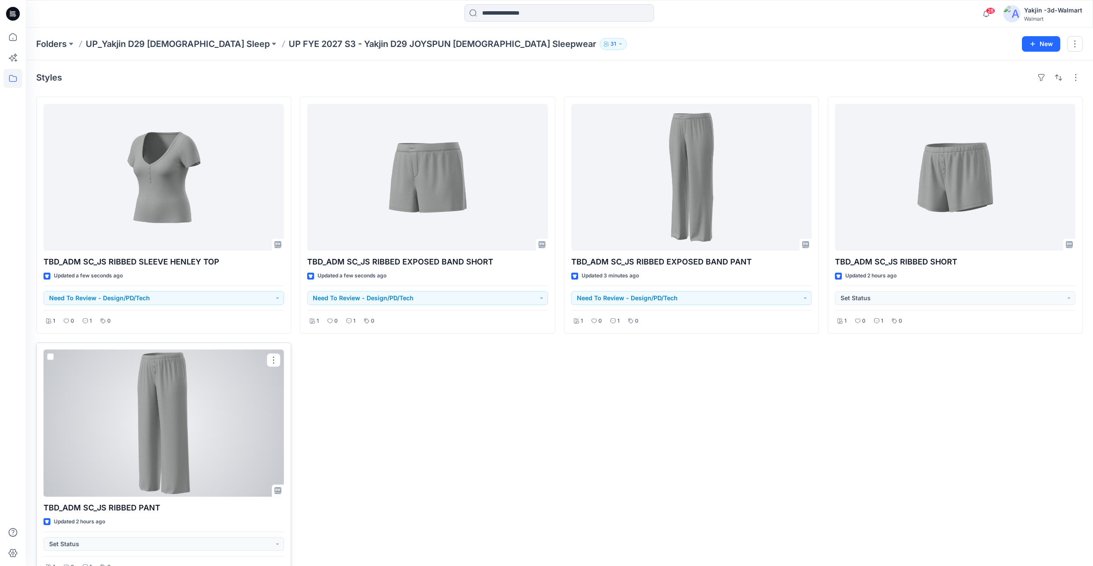
click at [224, 429] on div at bounding box center [164, 423] width 240 height 147
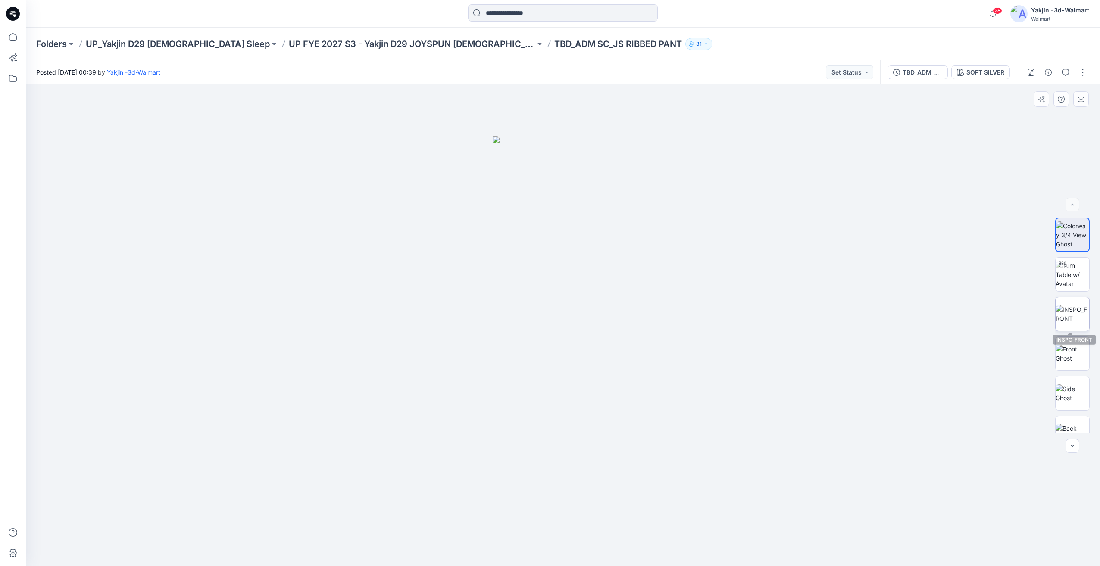
click at [1068, 318] on img at bounding box center [1072, 314] width 34 height 18
click at [1073, 284] on img at bounding box center [1072, 274] width 34 height 27
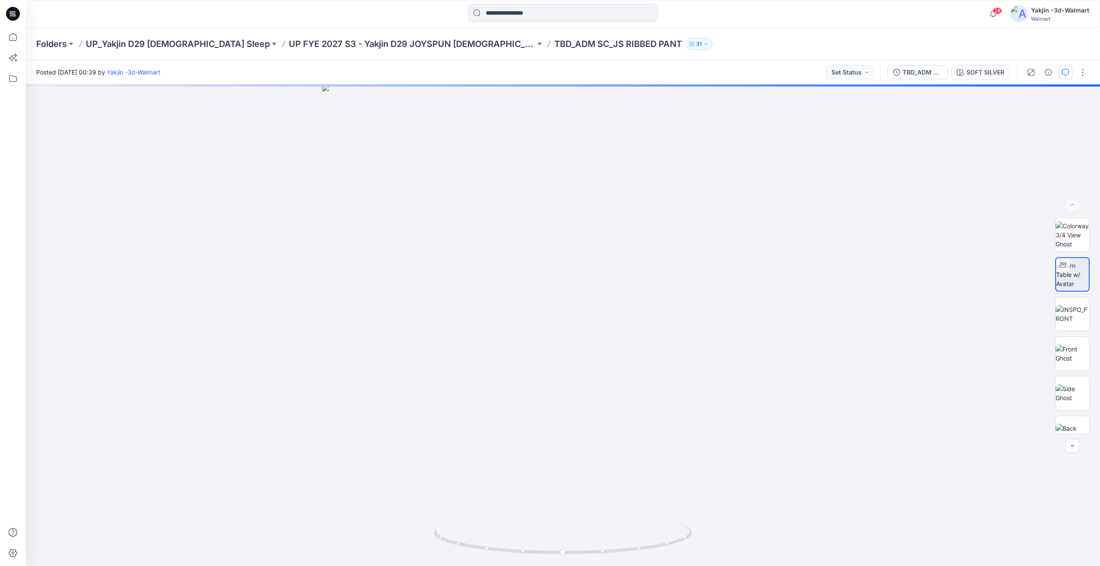
click at [1066, 75] on icon "button" at bounding box center [1065, 72] width 7 height 7
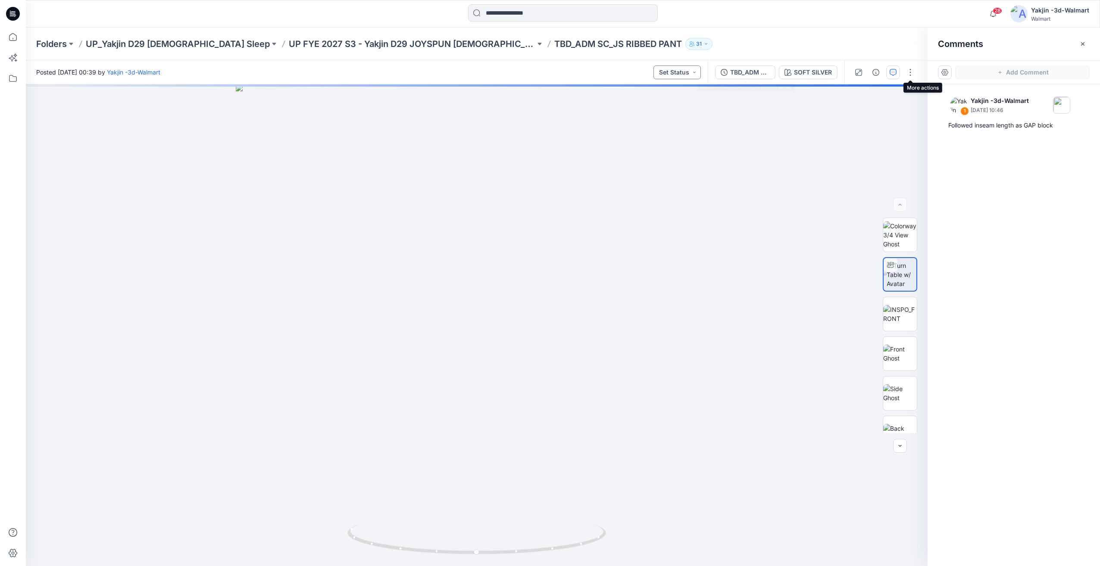
click at [682, 75] on button "Set Status" at bounding box center [676, 73] width 47 height 14
click at [664, 119] on p "Need To Review - Design/PD/Tech" at bounding box center [664, 117] width 48 height 11
click at [371, 44] on p "UP FYE 2027 S3 - Yakjin D29 JOYSPUN [DEMOGRAPHIC_DATA] Sleepwear" at bounding box center [412, 44] width 246 height 12
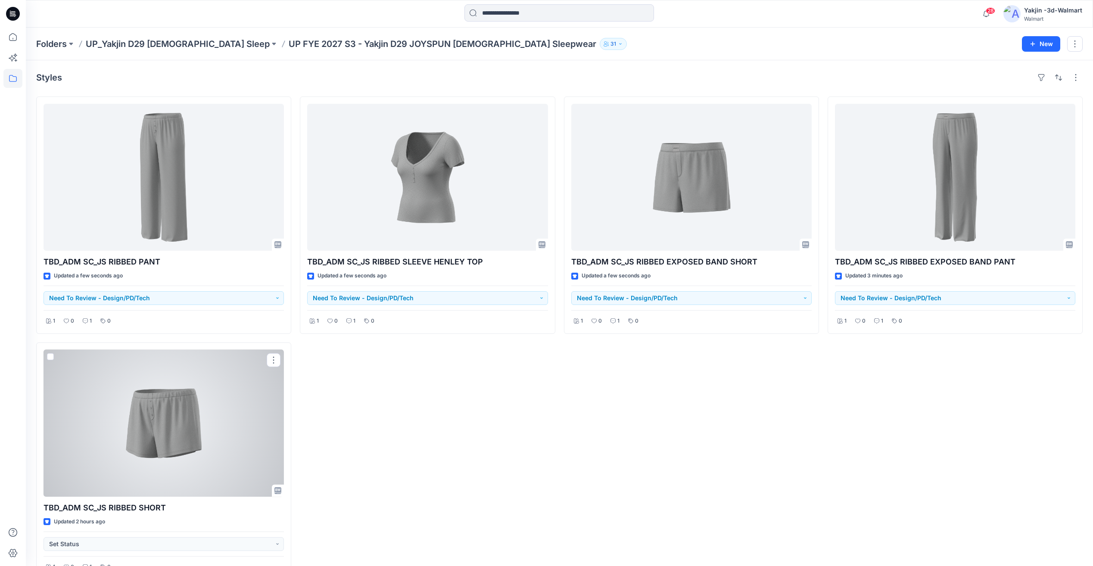
drag, startPoint x: 187, startPoint y: 413, endPoint x: 199, endPoint y: 408, distance: 12.2
click at [187, 412] on div at bounding box center [164, 423] width 240 height 147
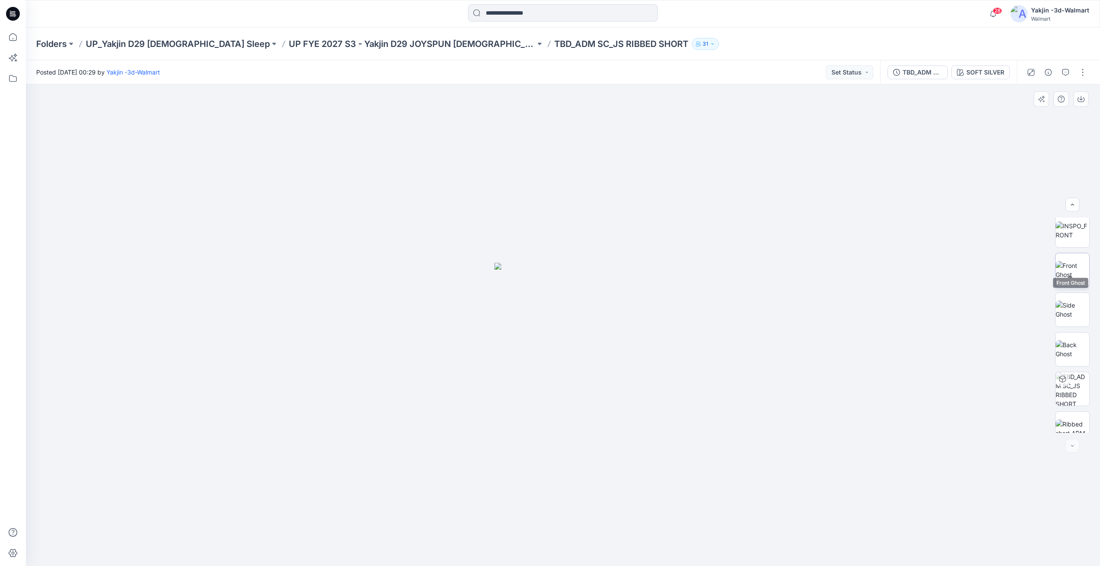
scroll to position [97, 0]
click at [1070, 78] on button "button" at bounding box center [1065, 73] width 14 height 14
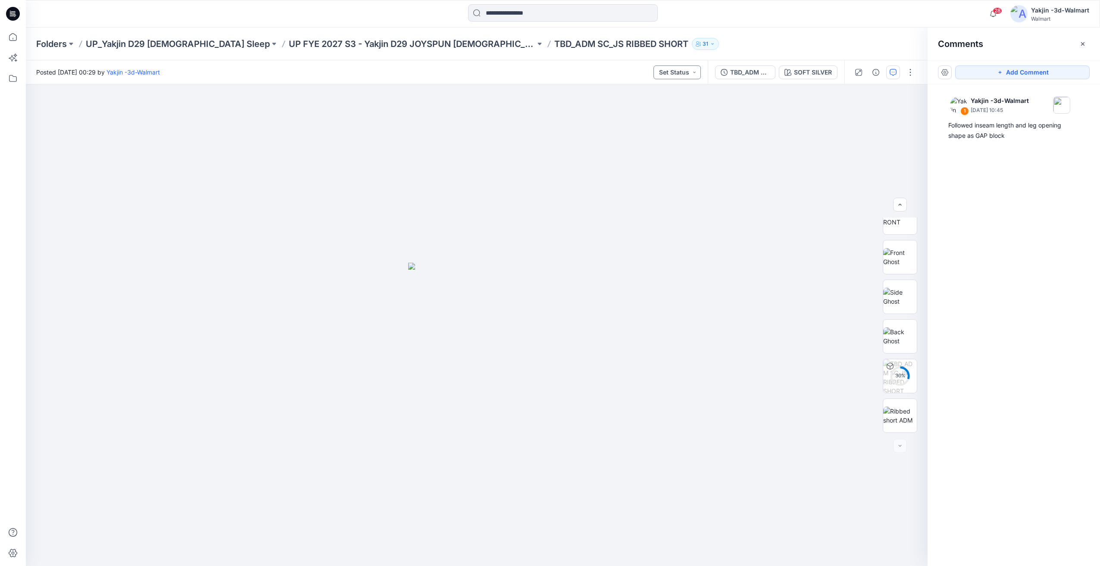
click at [677, 77] on button "Set Status" at bounding box center [676, 73] width 47 height 14
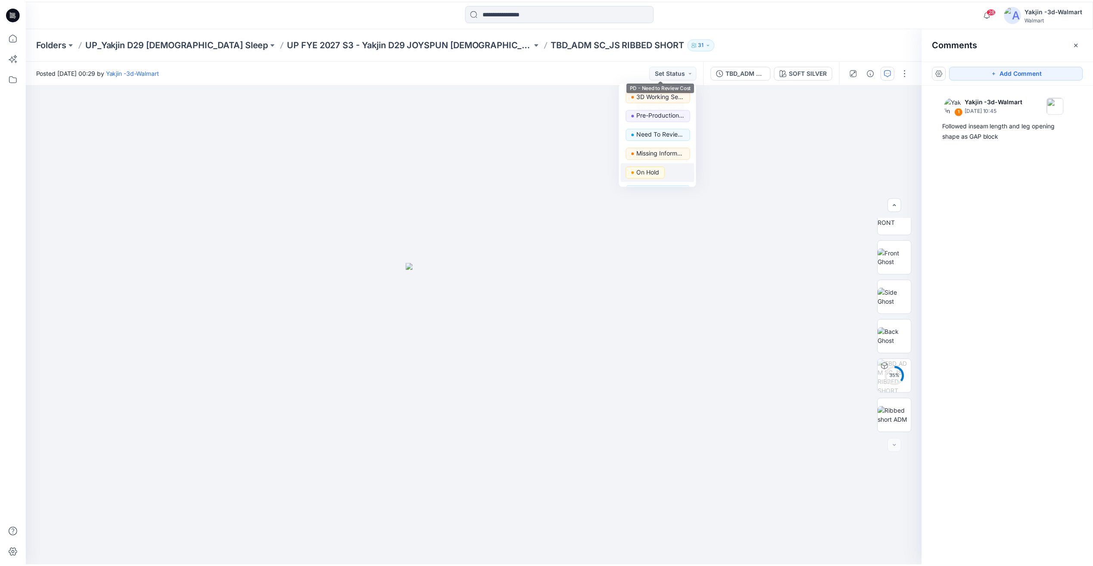
scroll to position [109, 0]
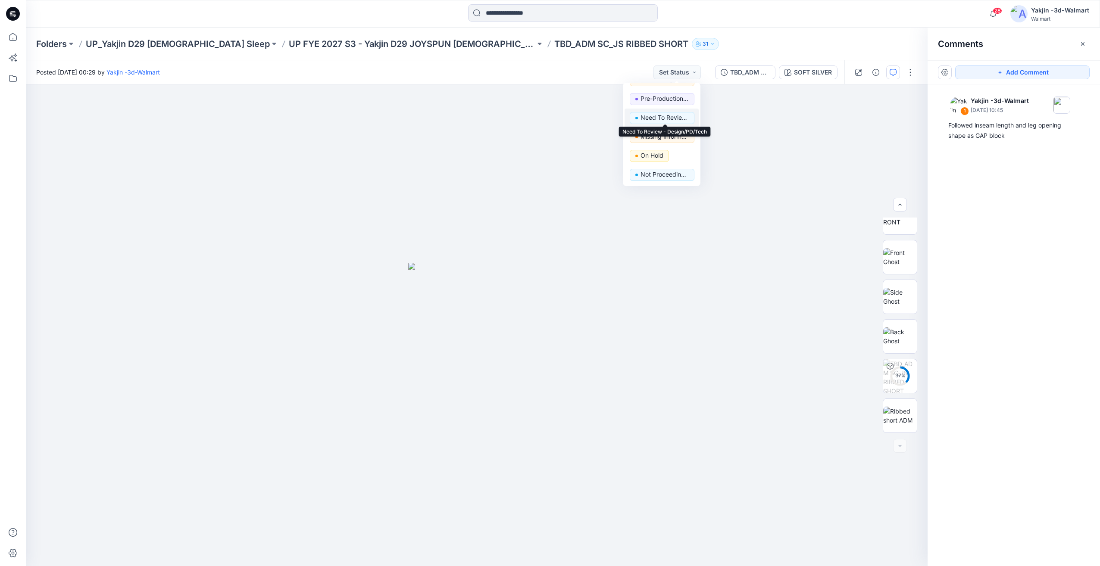
click at [681, 119] on p "Need To Review - Design/PD/Tech" at bounding box center [664, 117] width 48 height 11
click at [336, 42] on p "UP FYE 2027 S3 - Yakjin D29 JOYSPUN [DEMOGRAPHIC_DATA] Sleepwear" at bounding box center [412, 44] width 246 height 12
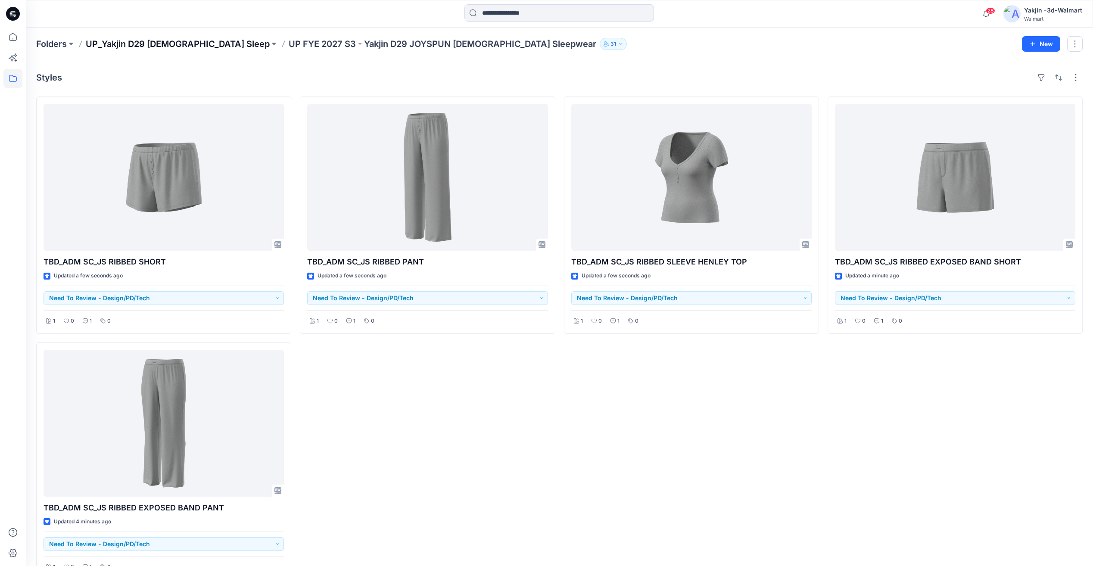
click at [158, 47] on p "UP_Yakjin D29 [DEMOGRAPHIC_DATA] Sleep" at bounding box center [178, 44] width 184 height 12
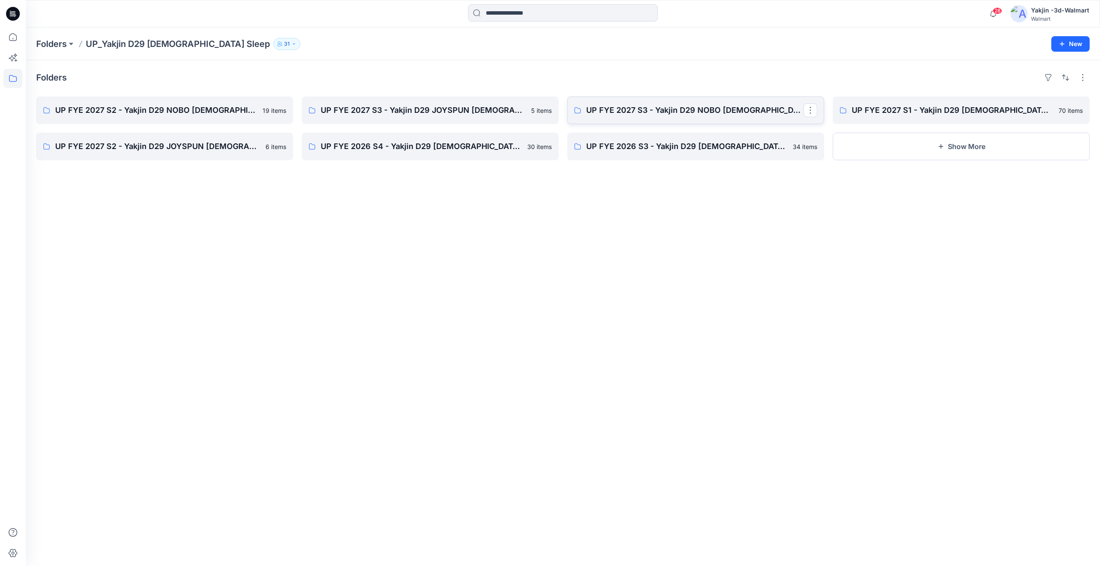
click at [737, 109] on p "UP FYE 2027 S3 - Yakjin D29 NOBO [DEMOGRAPHIC_DATA] Sleepwear" at bounding box center [694, 110] width 217 height 12
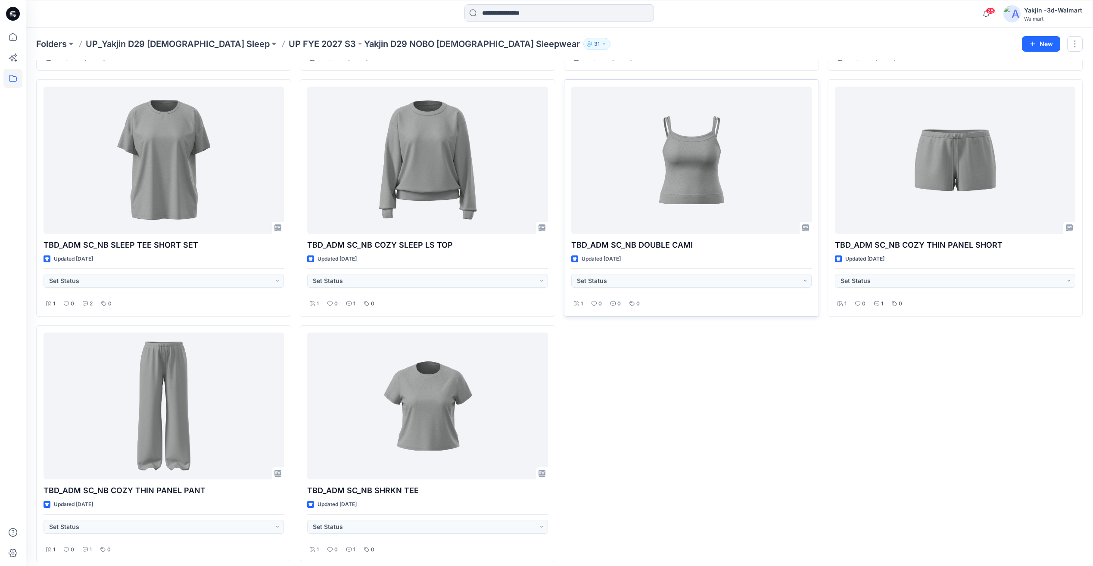
scroll to position [515, 0]
